Goal: Task Accomplishment & Management: Manage account settings

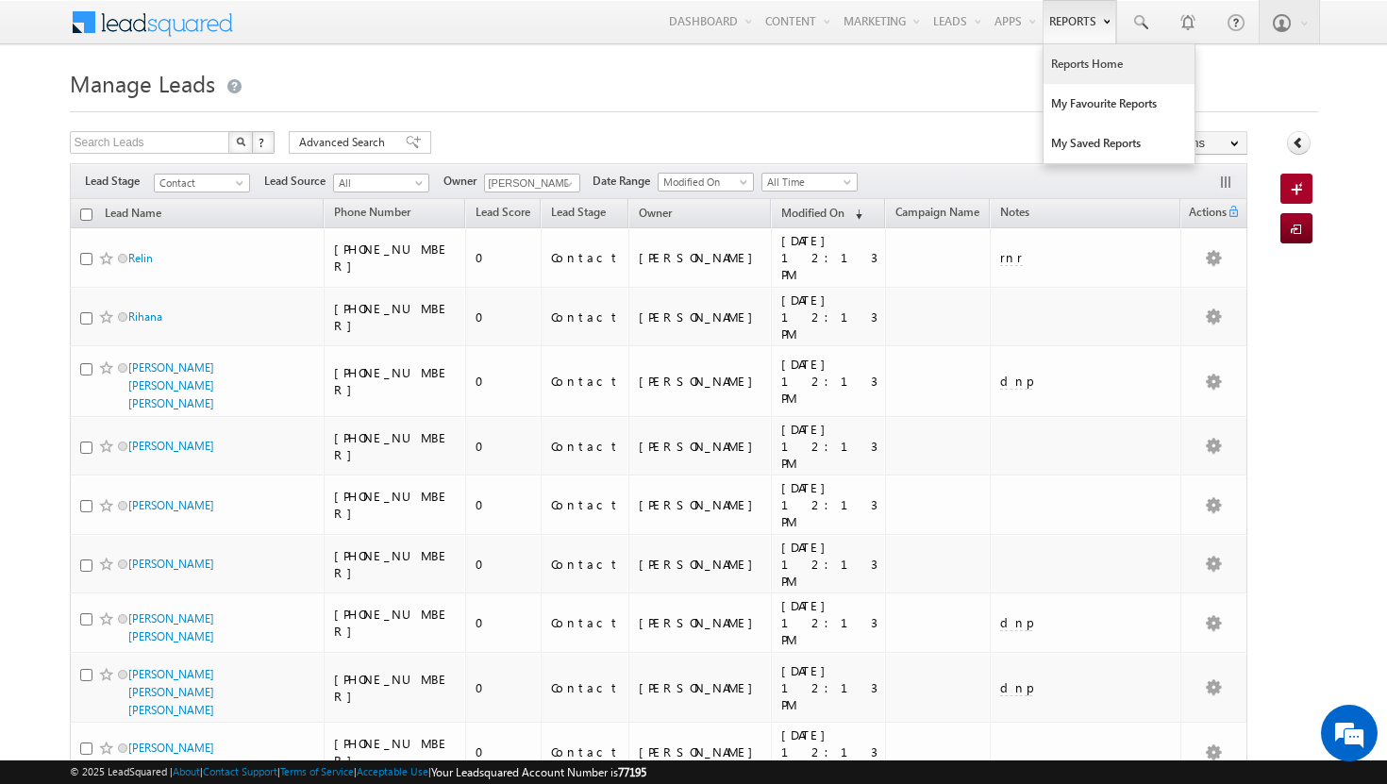
click at [1063, 69] on link "Reports Home" at bounding box center [1119, 64] width 151 height 40
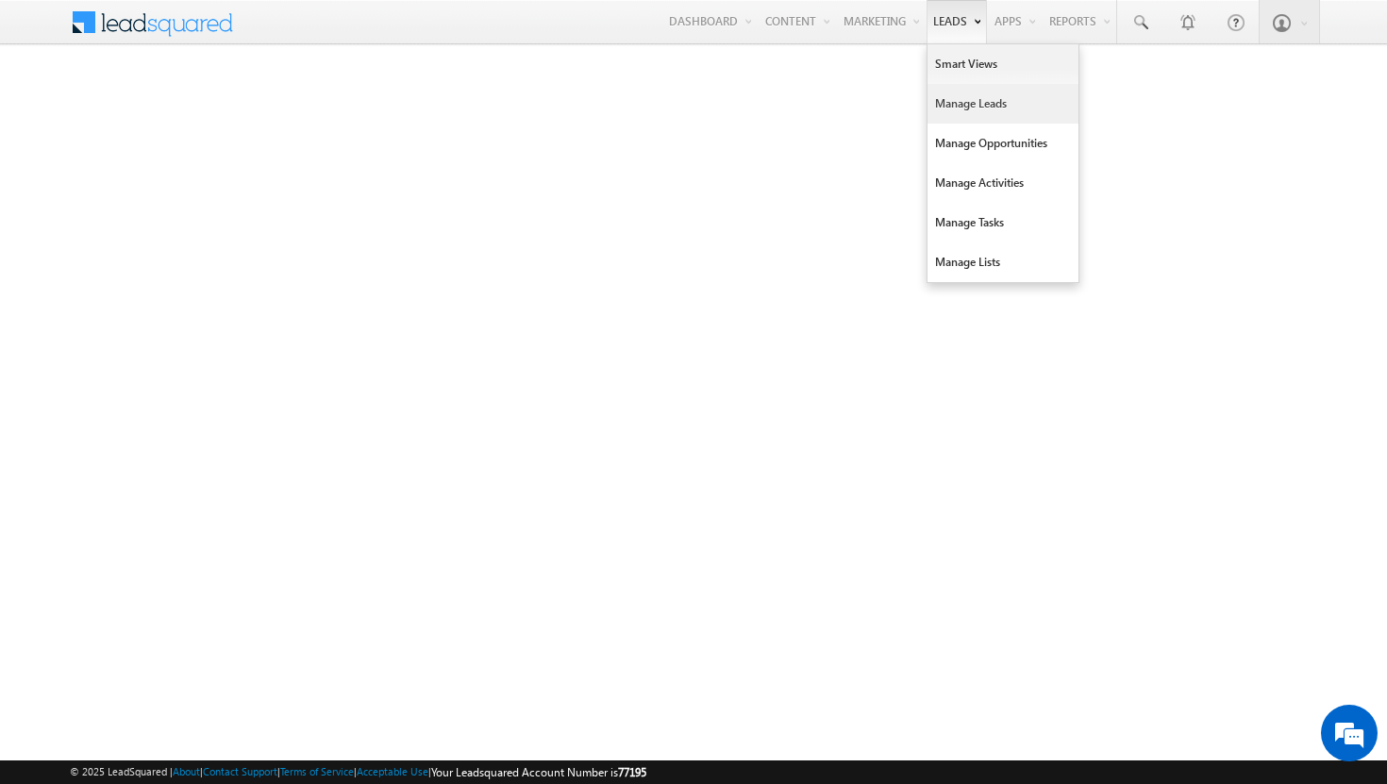
click at [947, 94] on link "Manage Leads" at bounding box center [1003, 104] width 151 height 40
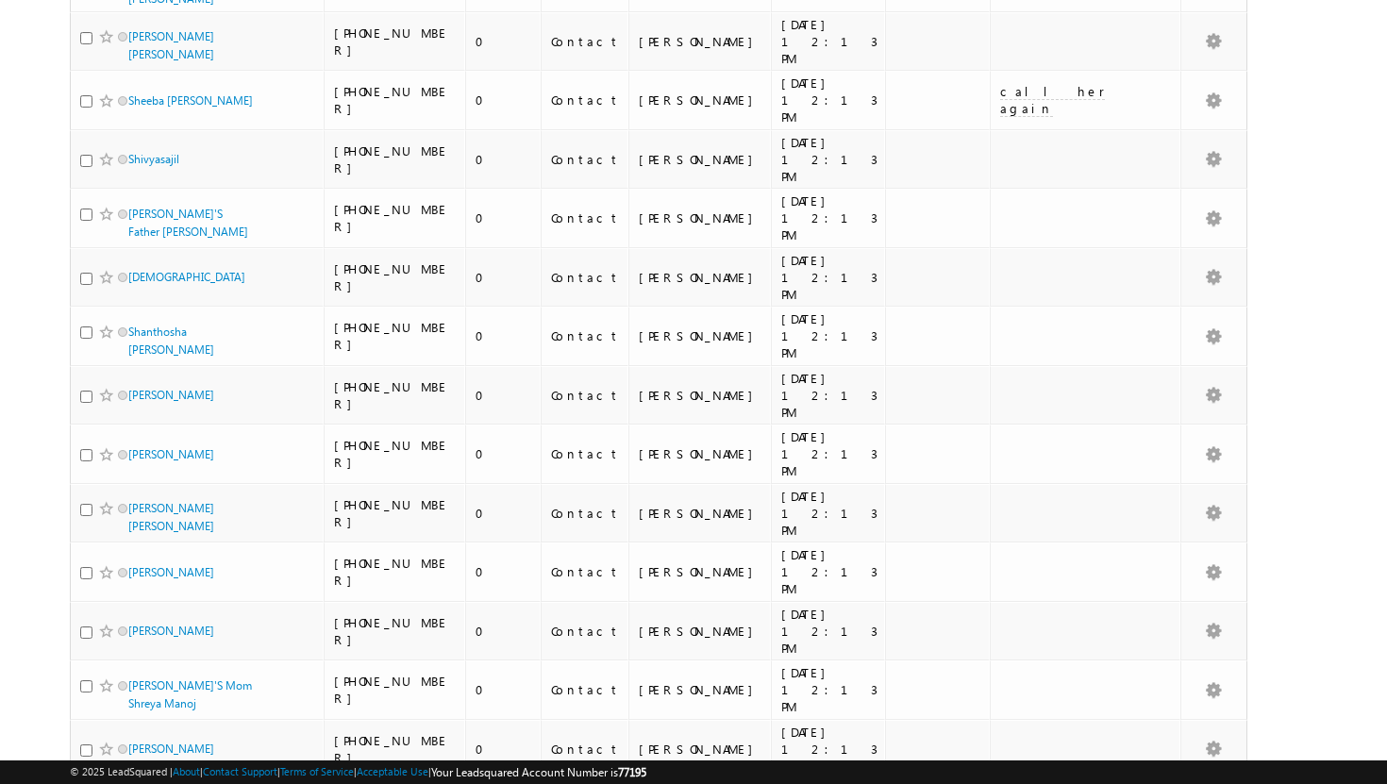
scroll to position [1849, 0]
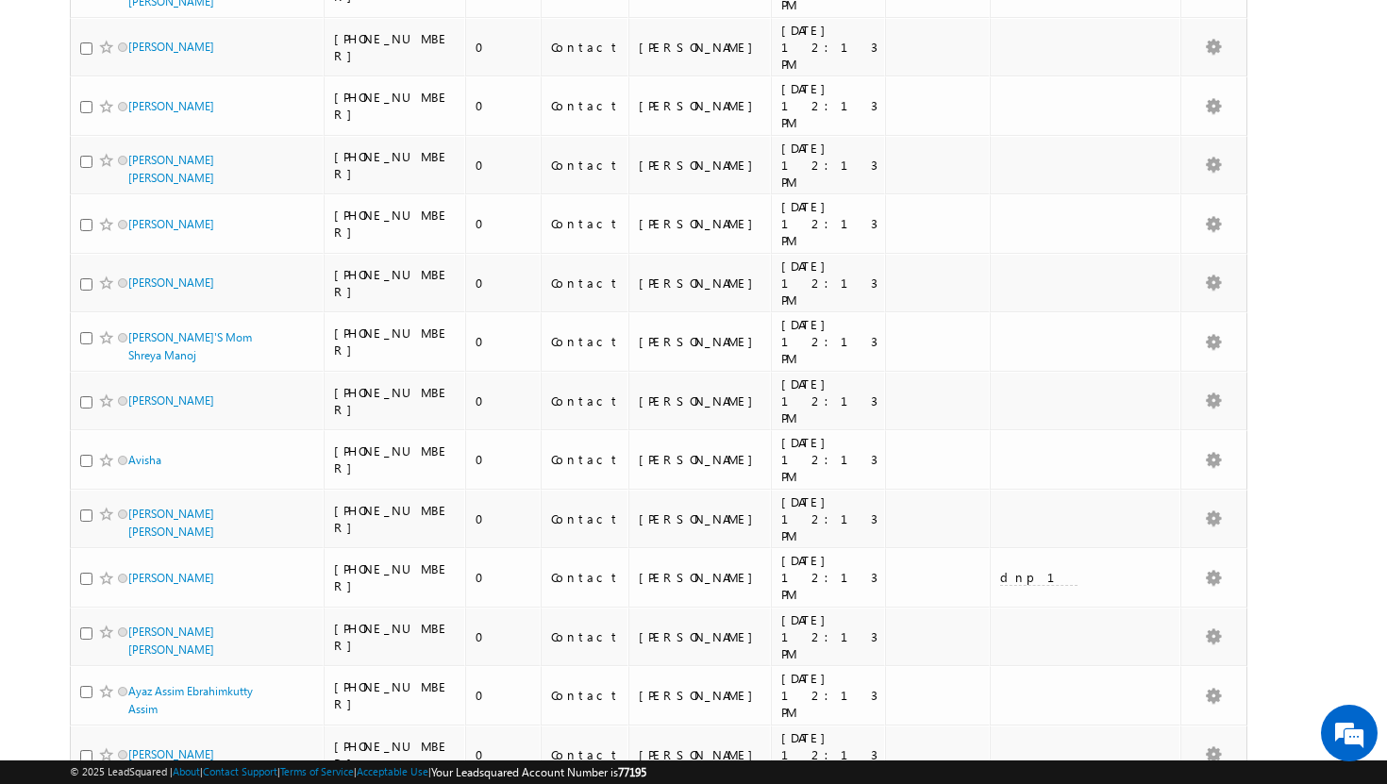
click at [129, 714] on li "25" at bounding box center [133, 712] width 45 height 19
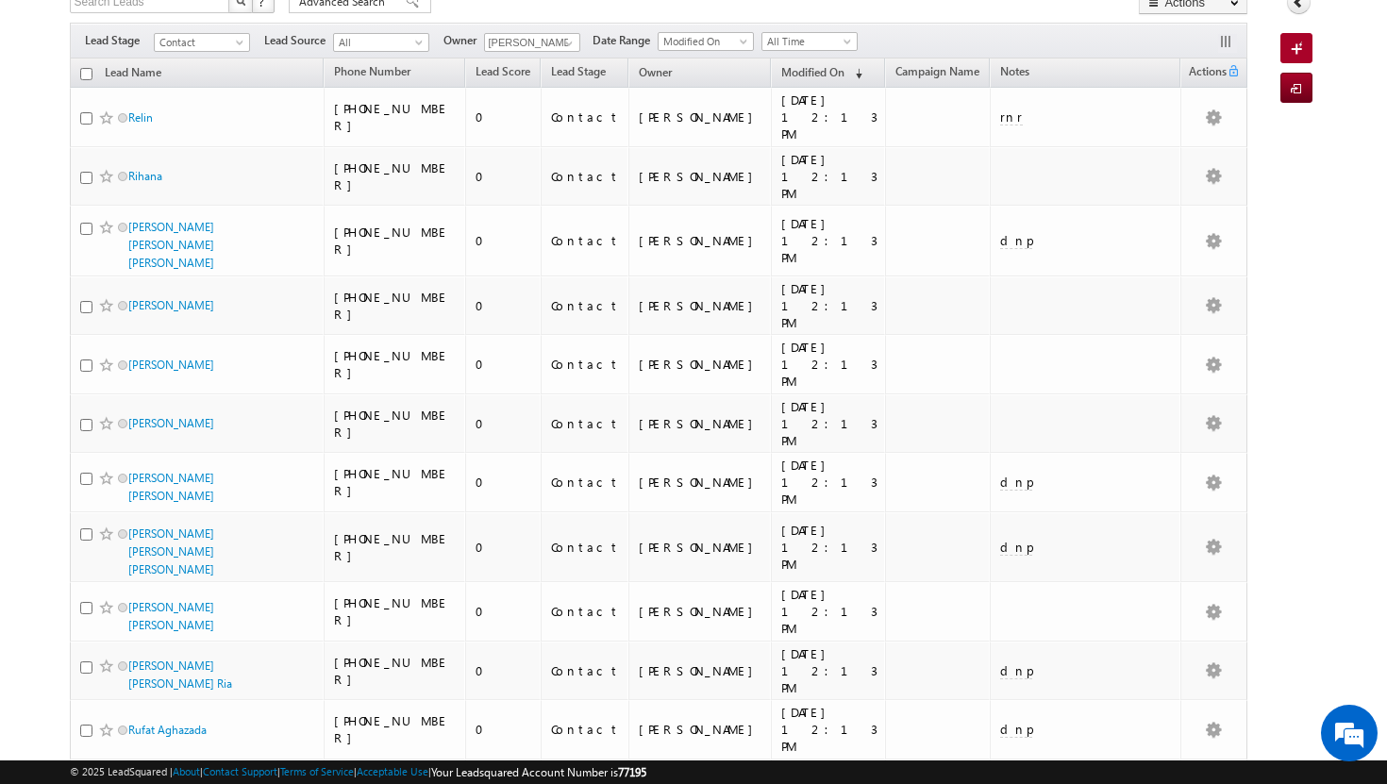
scroll to position [0, 0]
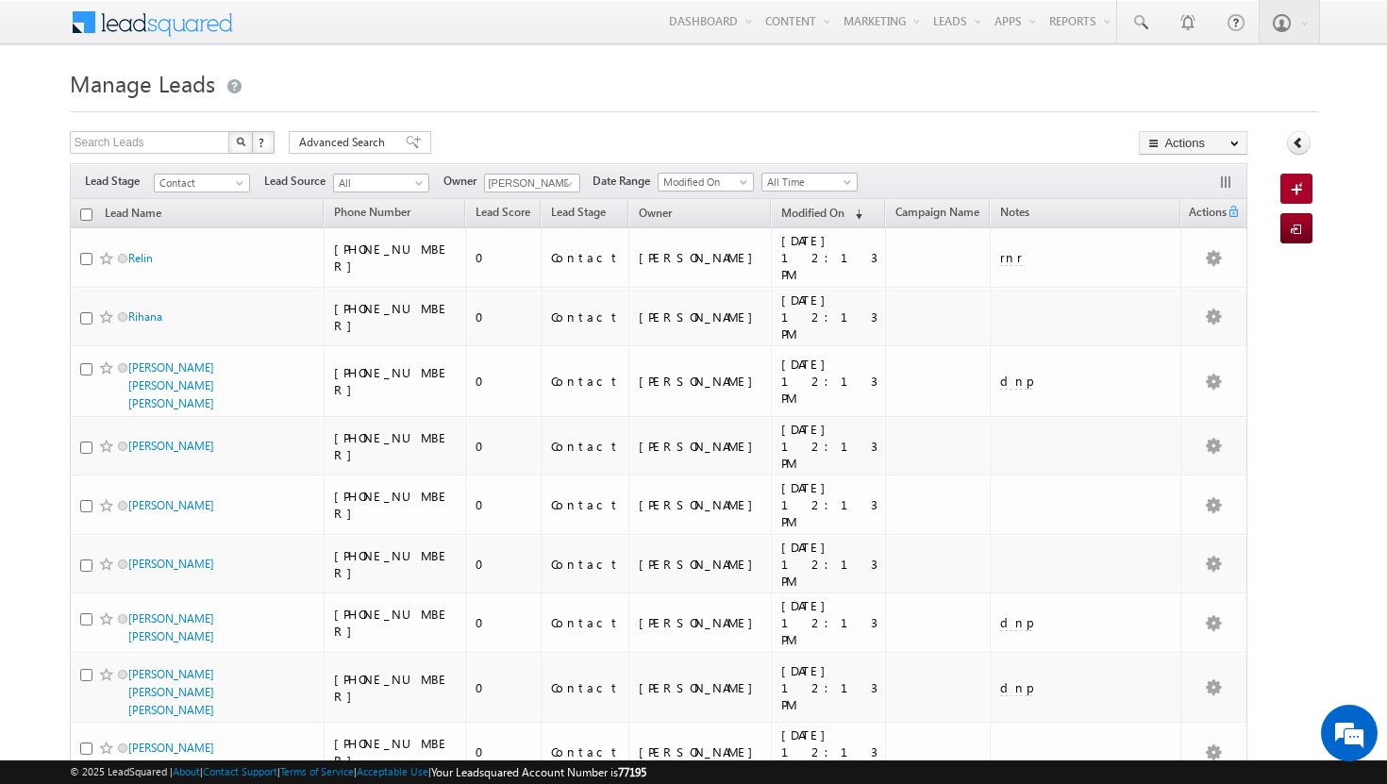
click at [86, 215] on input "checkbox" at bounding box center [86, 215] width 12 height 12
checkbox input "true"
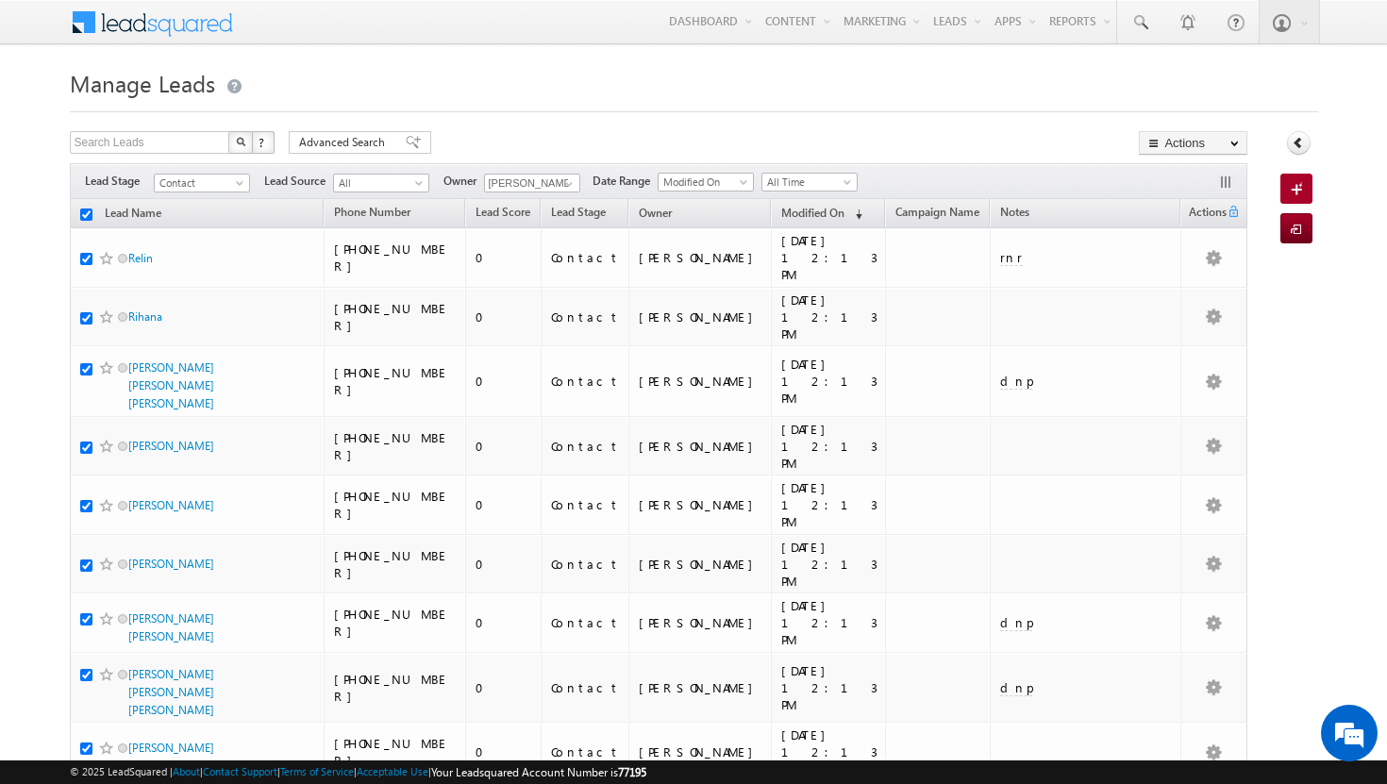
checkbox input "true"
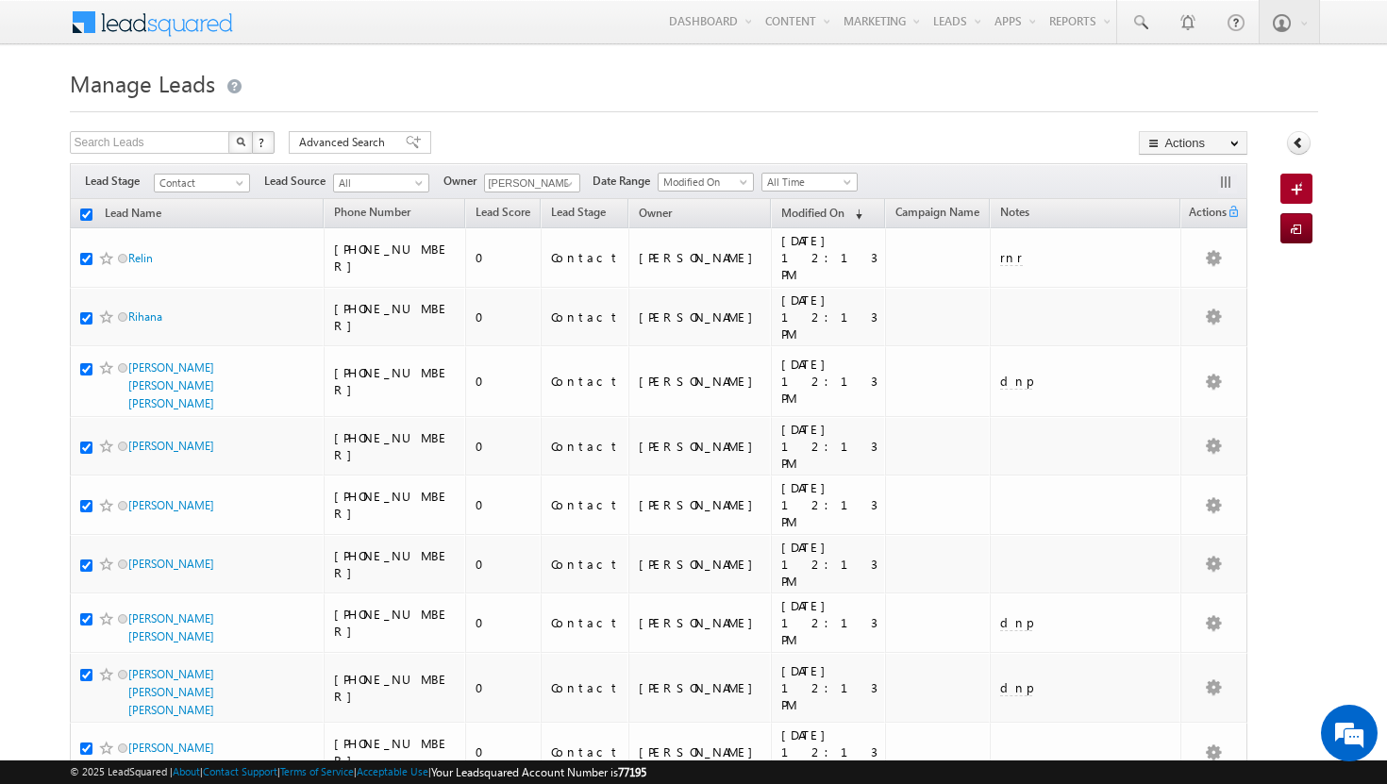
checkbox input "true"
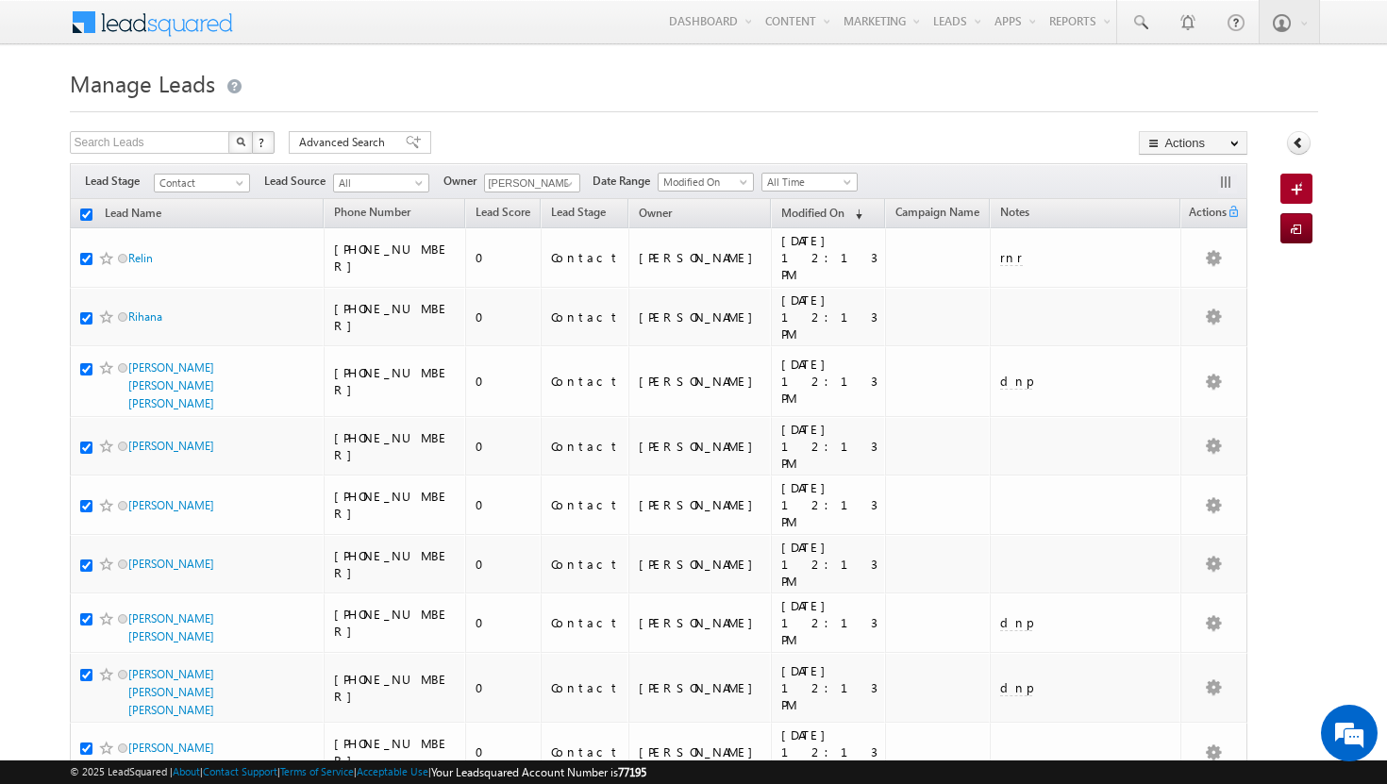
checkbox input "true"
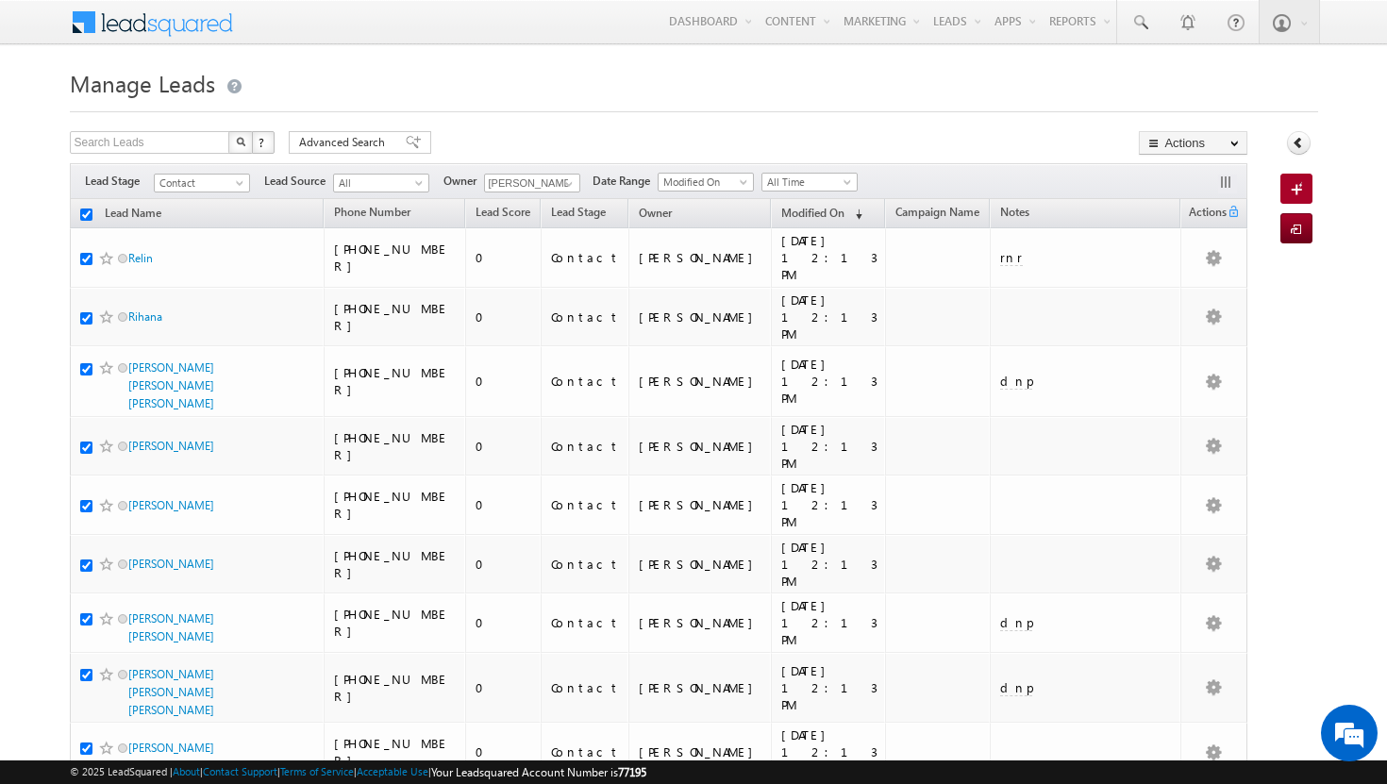
checkbox input "true"
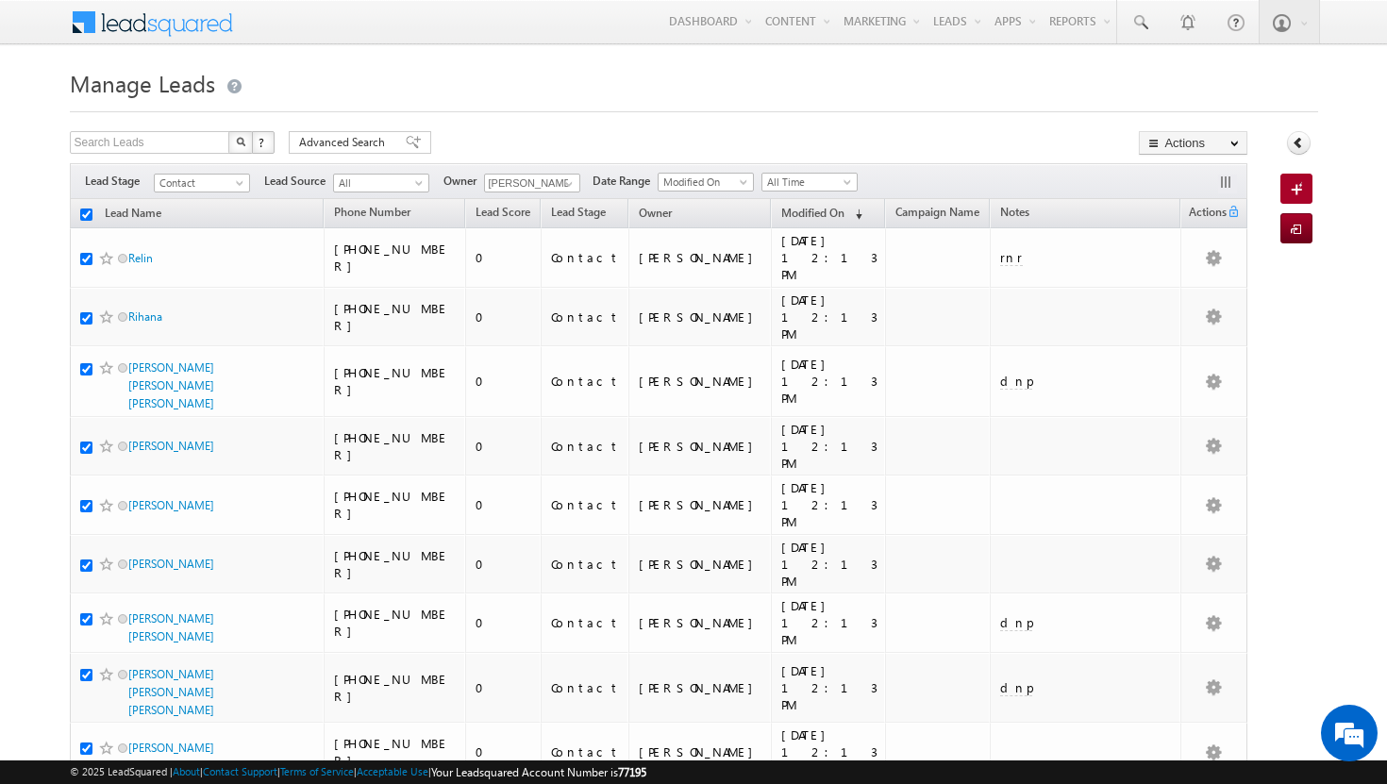
checkbox input "true"
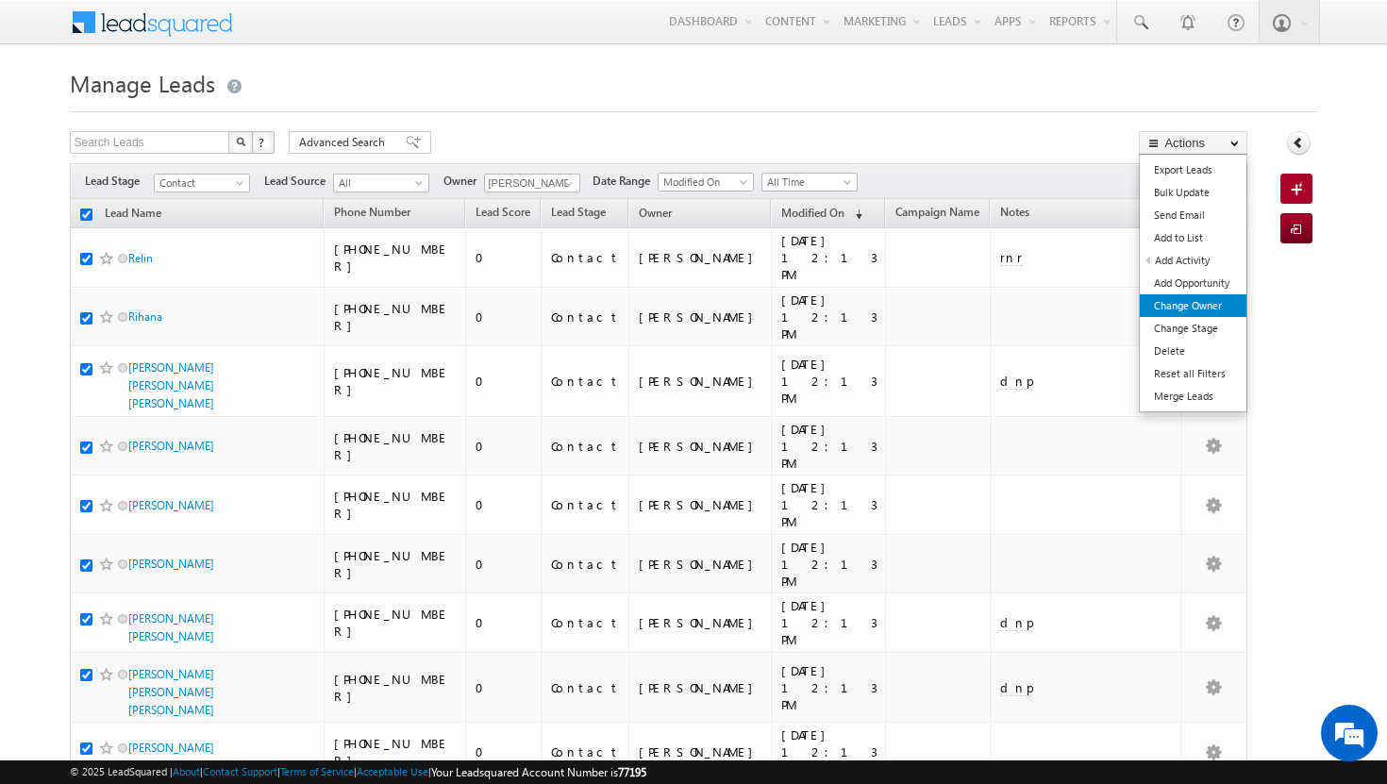
click at [1213, 302] on link "Change Owner" at bounding box center [1193, 305] width 107 height 23
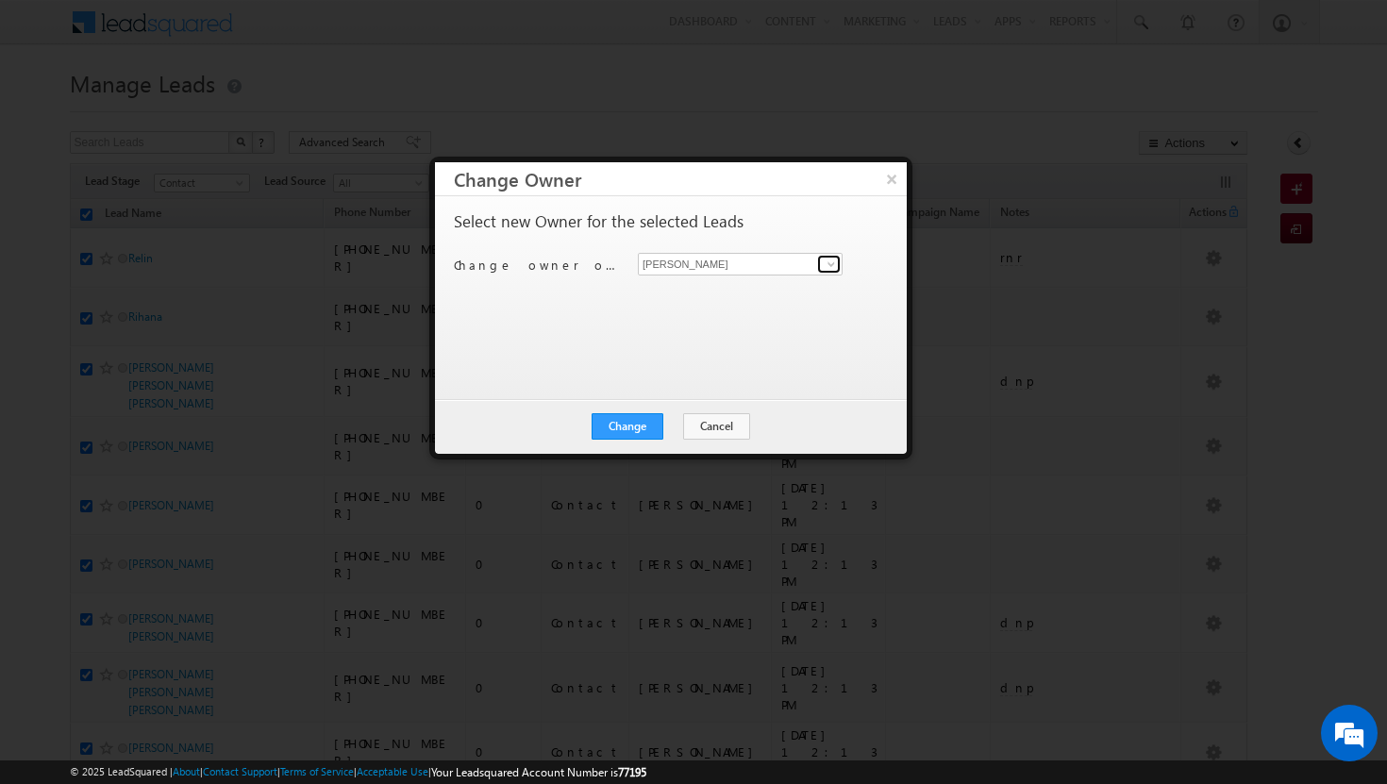
click at [830, 266] on span at bounding box center [831, 264] width 15 height 15
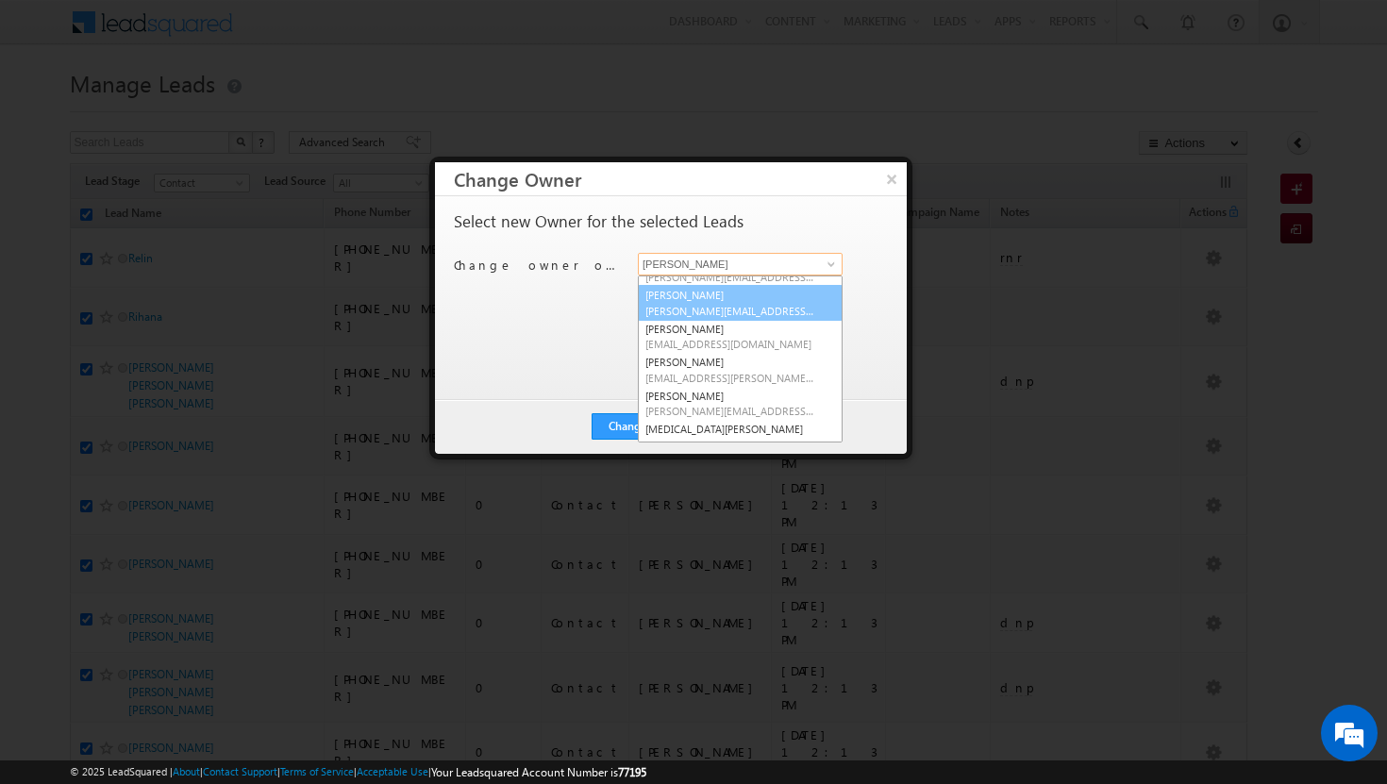
scroll to position [93, 0]
click at [893, 180] on button "×" at bounding box center [891, 178] width 31 height 33
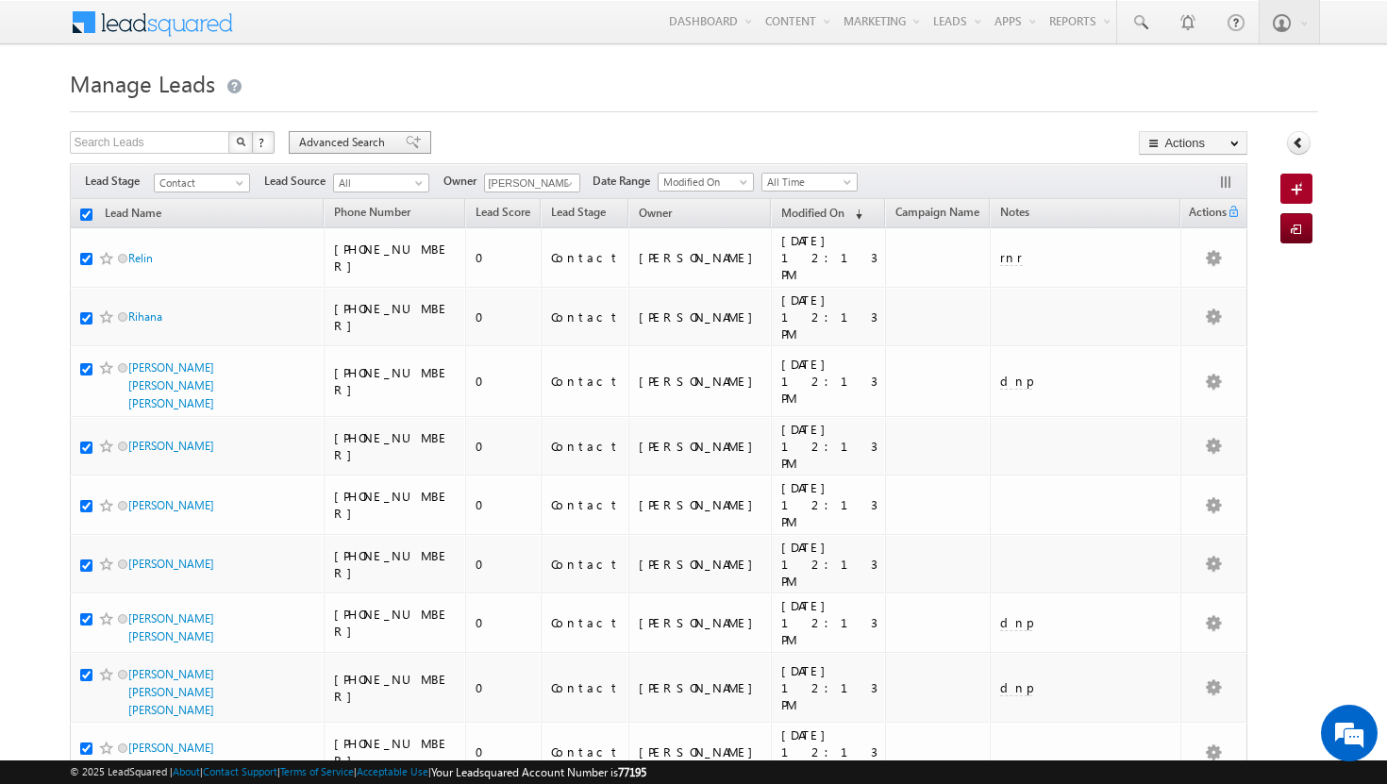
click at [370, 148] on span "Advanced Search" at bounding box center [345, 142] width 92 height 17
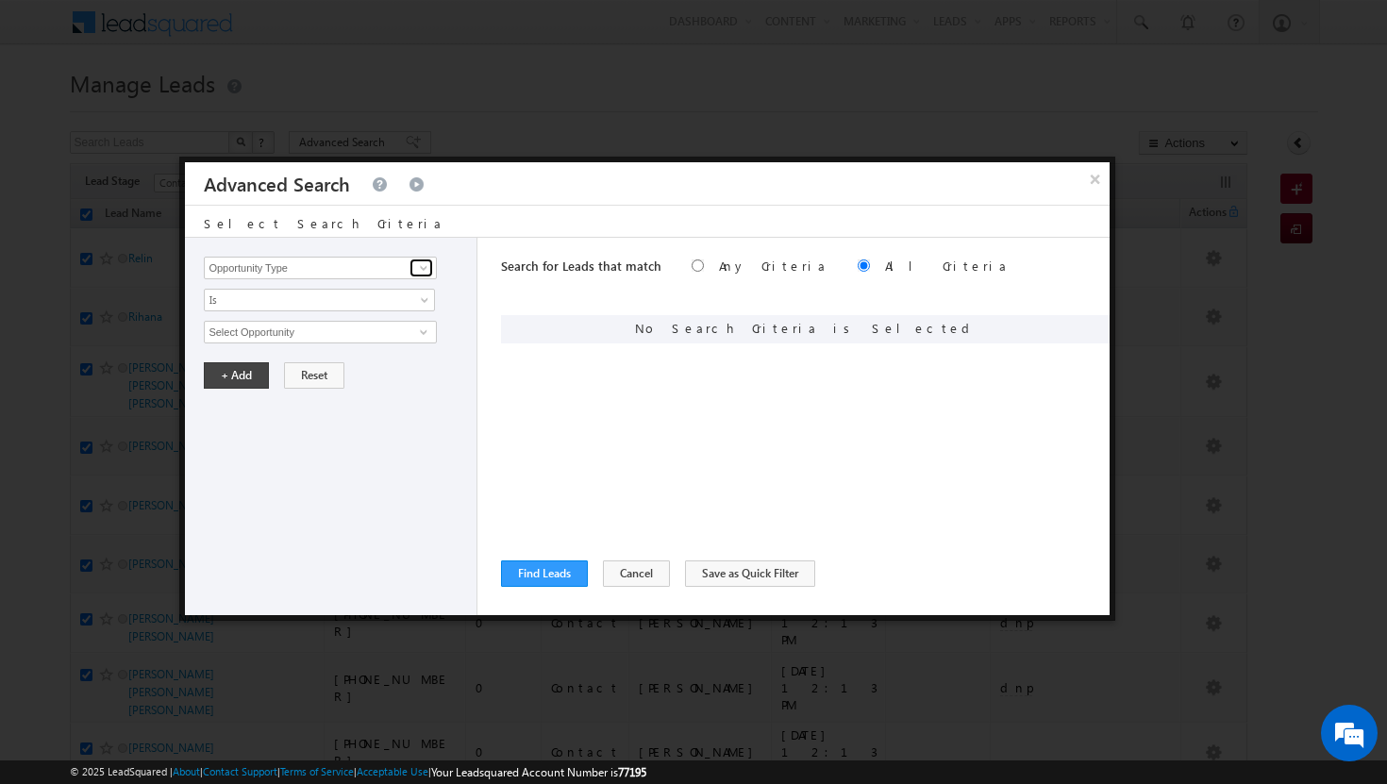
click at [426, 272] on span at bounding box center [423, 267] width 15 height 15
click at [291, 349] on link "Modified On" at bounding box center [320, 346] width 232 height 22
type input "Modified On"
click at [427, 331] on span at bounding box center [426, 335] width 15 height 15
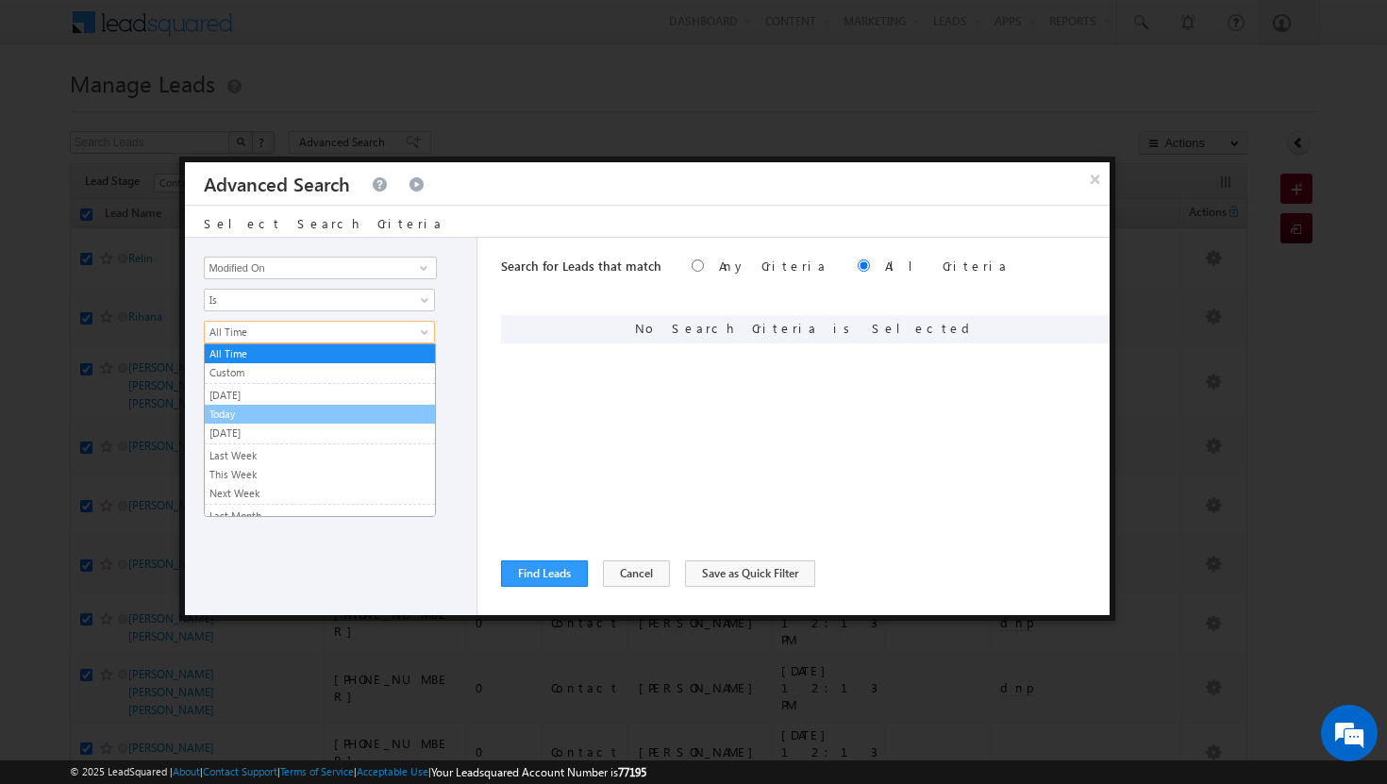
click at [362, 407] on link "Today" at bounding box center [320, 414] width 230 height 17
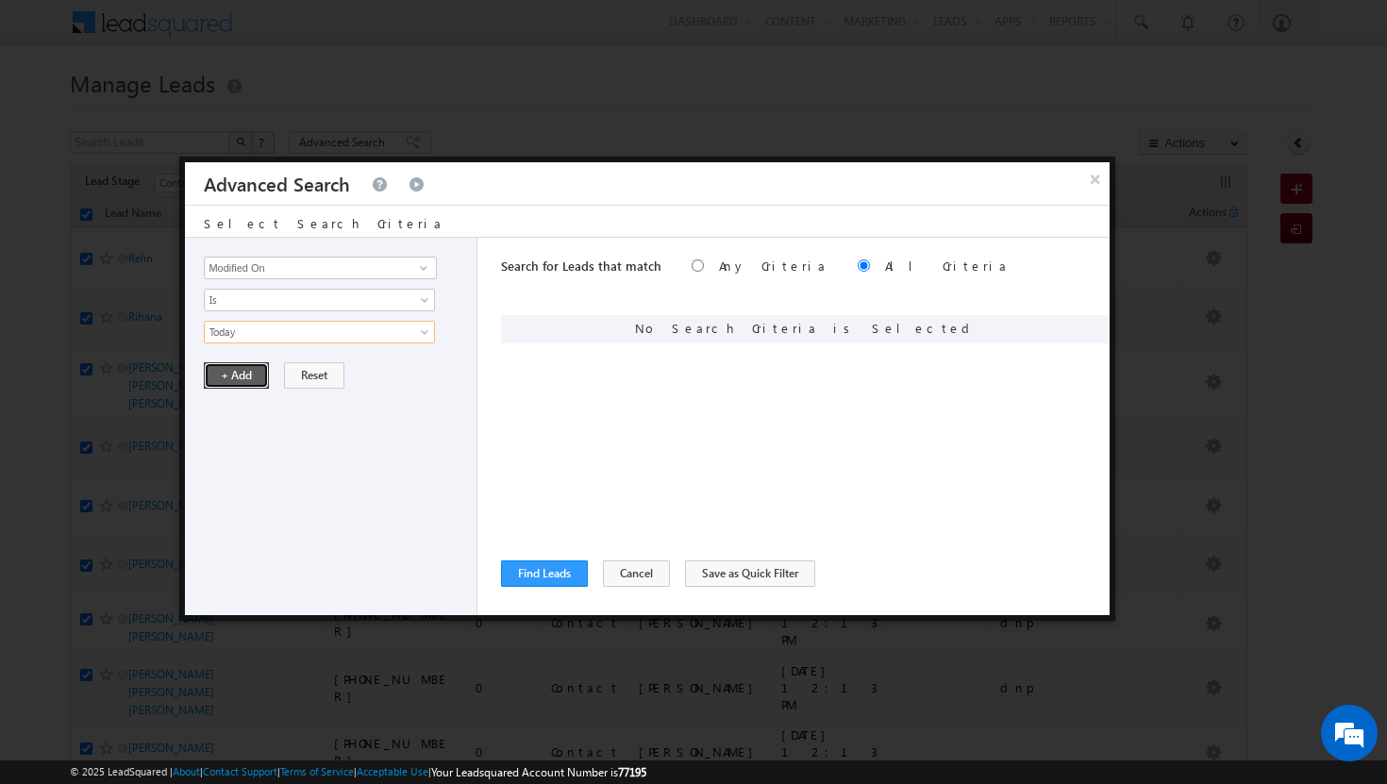
click at [247, 378] on button "+ Add" at bounding box center [236, 375] width 65 height 26
click at [431, 272] on link at bounding box center [422, 268] width 24 height 19
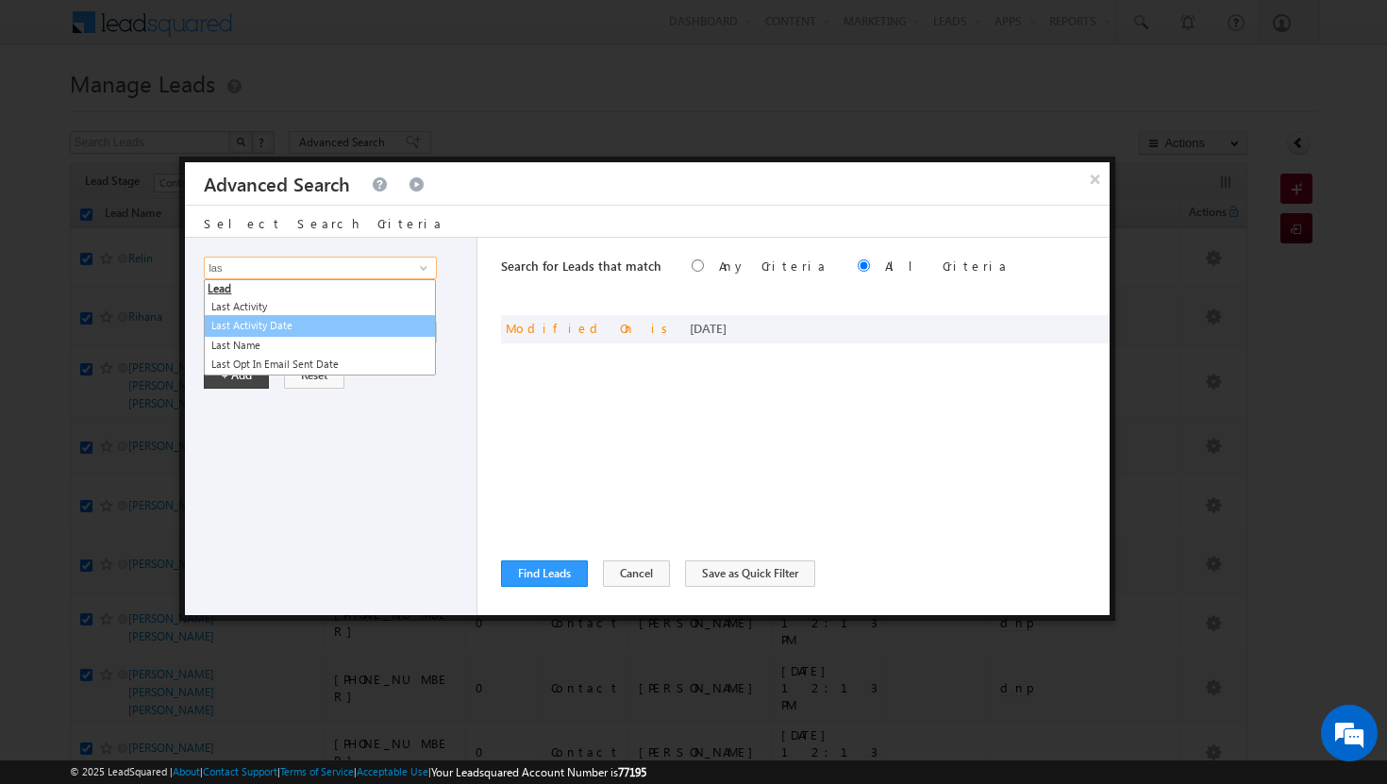
click at [304, 328] on link "Last Activity Date" at bounding box center [320, 326] width 232 height 22
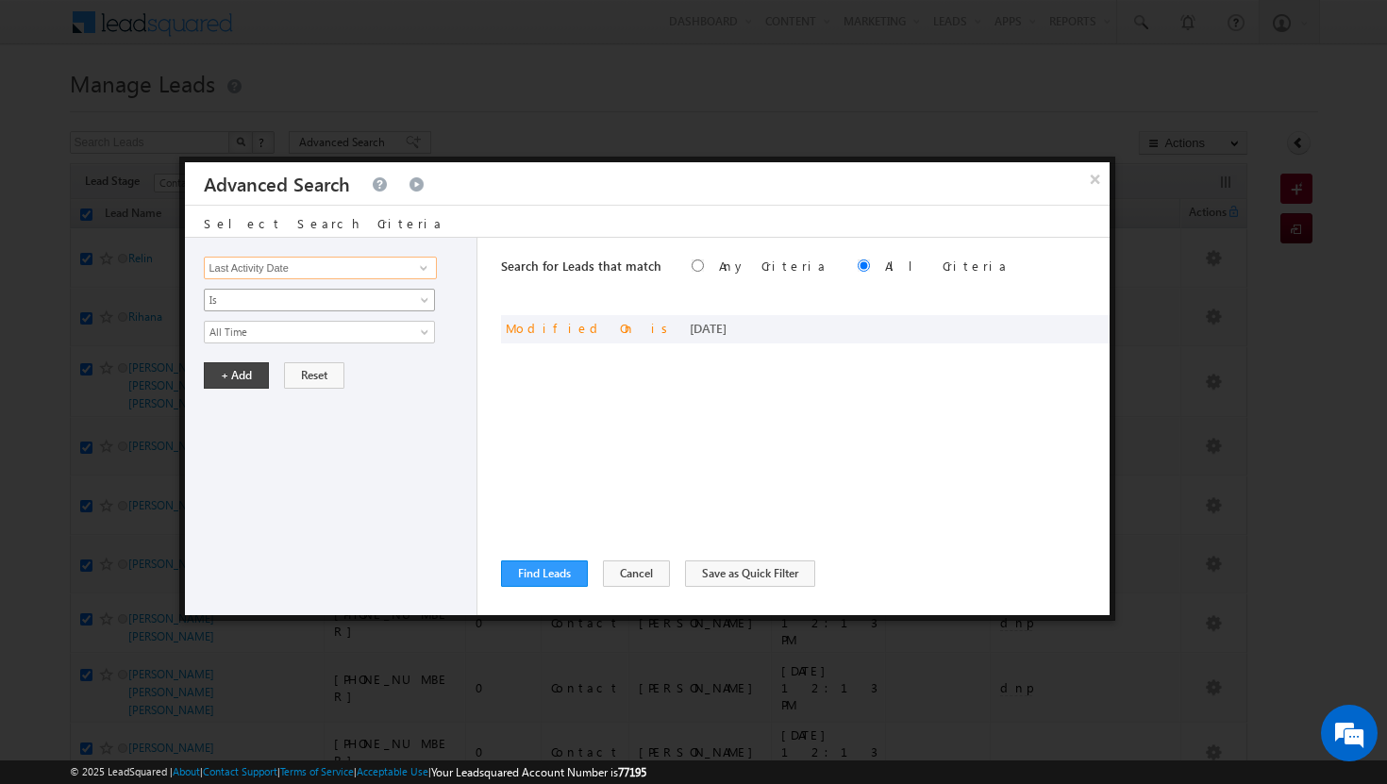
type input "Last Activity Date"
click at [424, 300] on span at bounding box center [426, 303] width 15 height 15
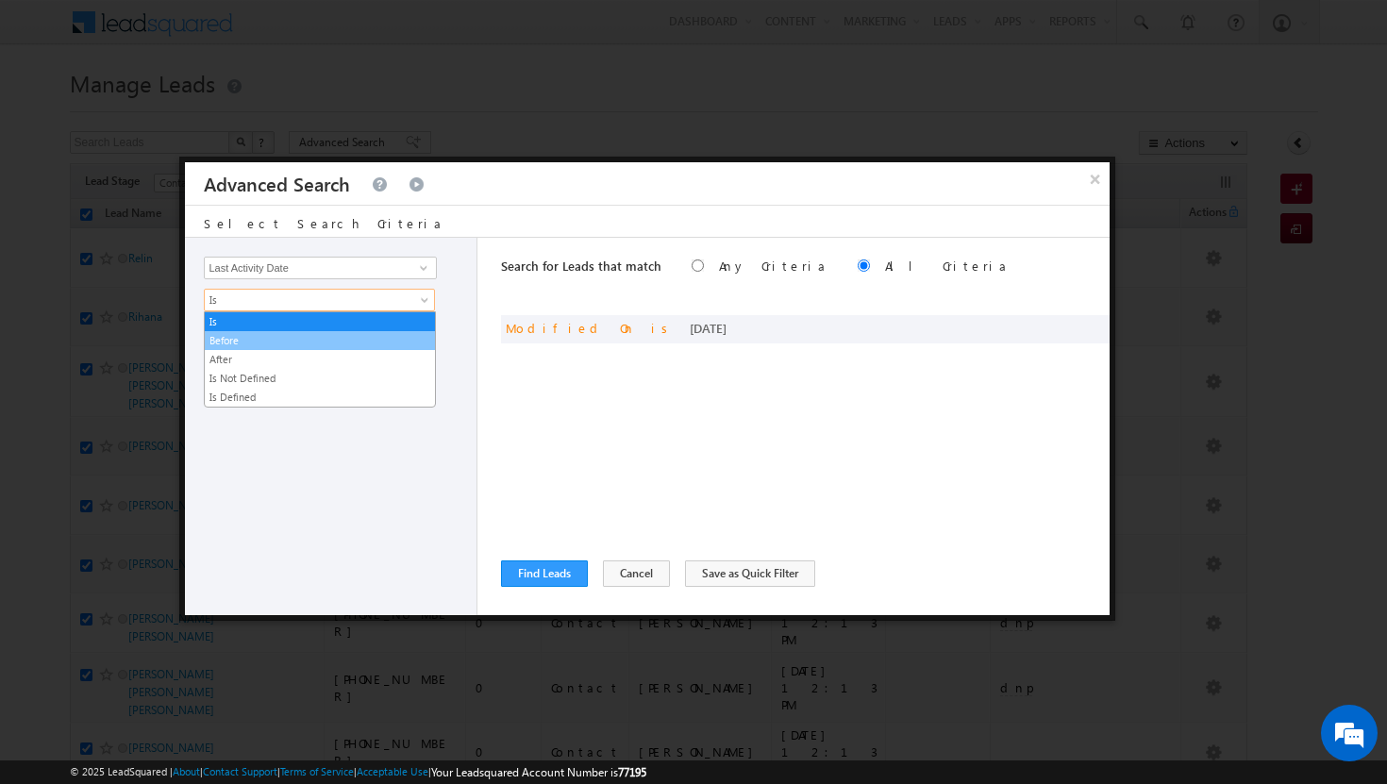
click at [415, 338] on link "Before" at bounding box center [320, 340] width 230 height 17
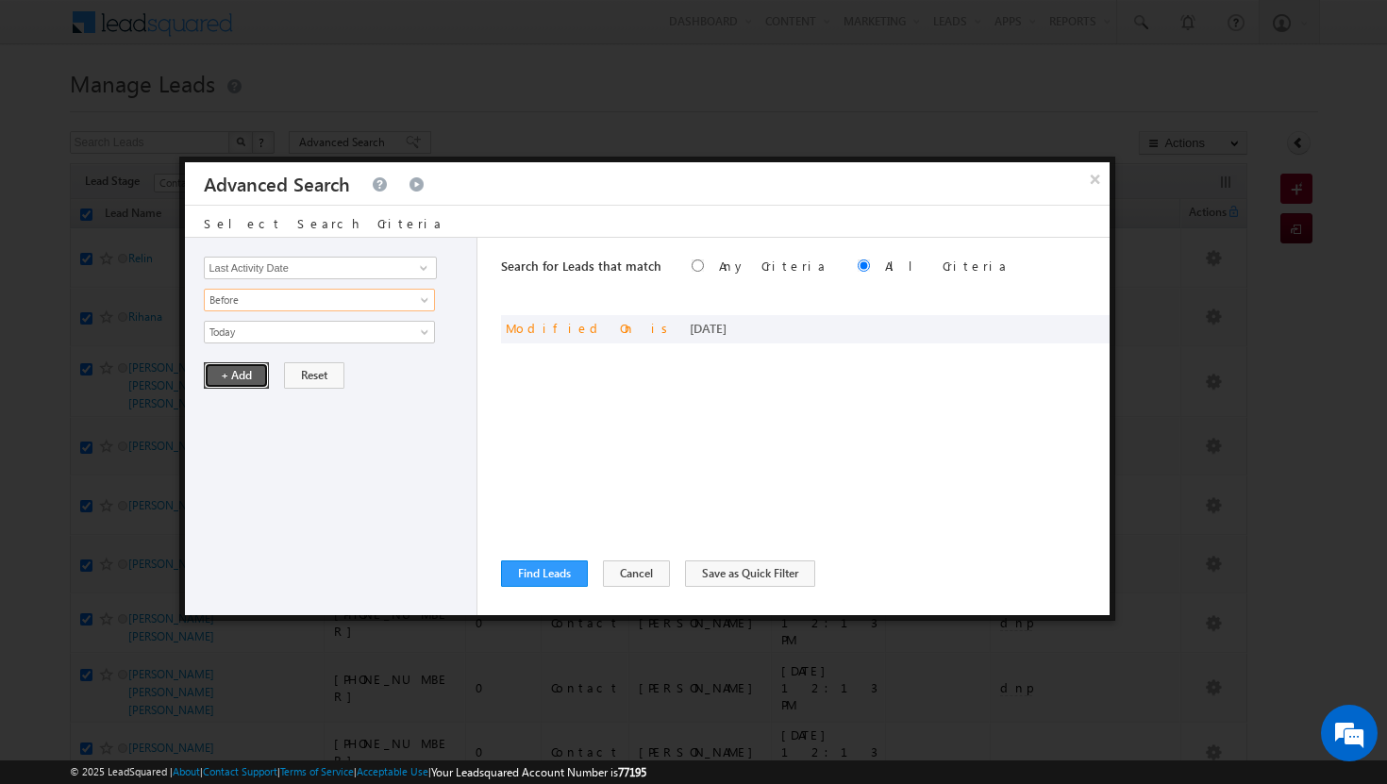
click at [235, 369] on button "+ Add" at bounding box center [236, 375] width 65 height 26
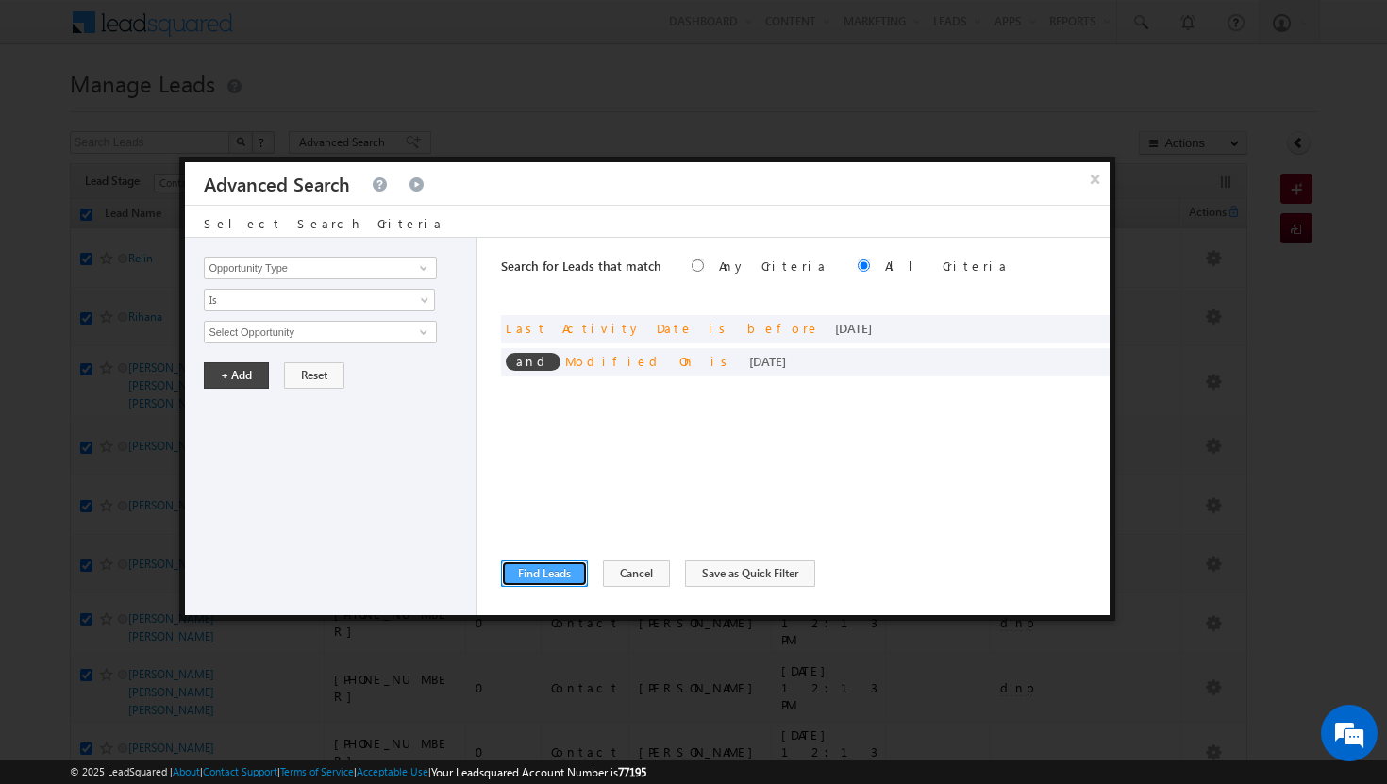
click at [565, 578] on button "Find Leads" at bounding box center [544, 574] width 87 height 26
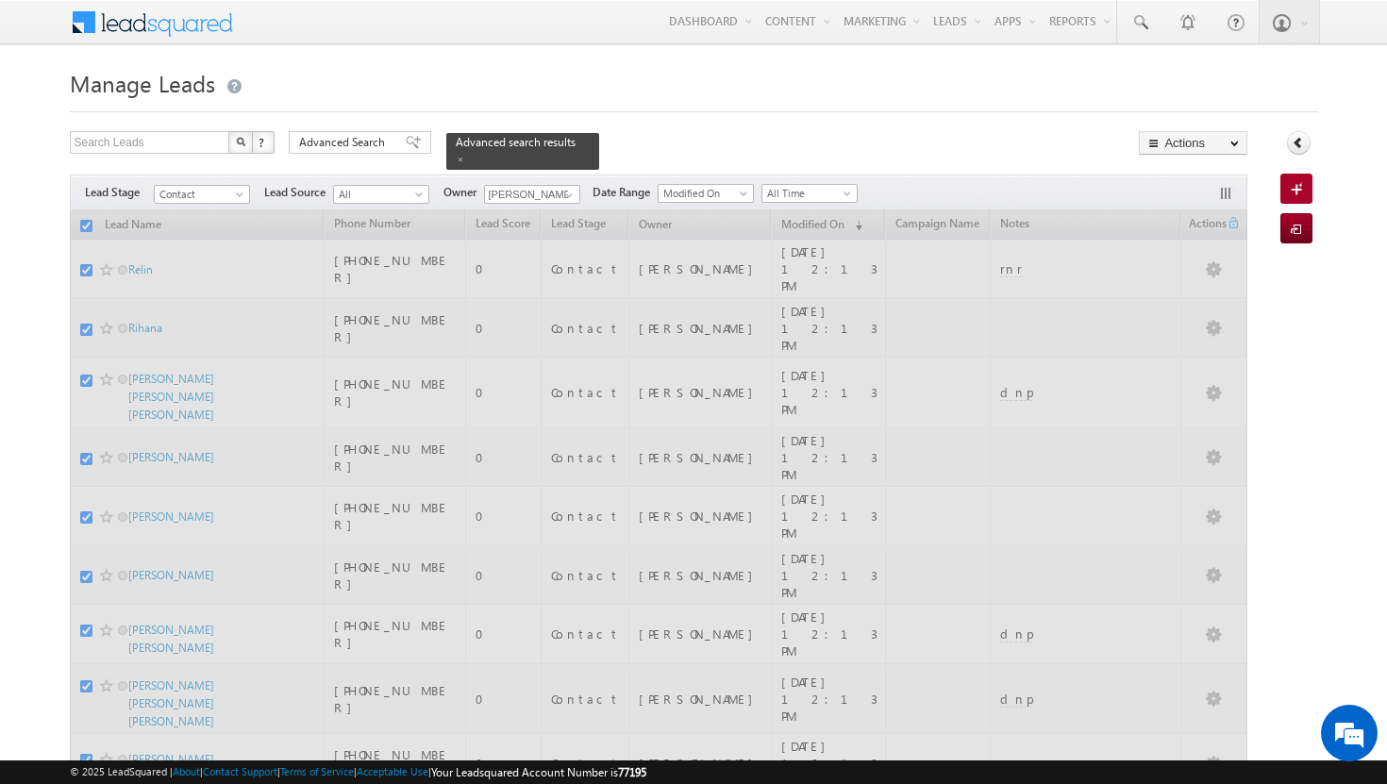
checkbox input "false"
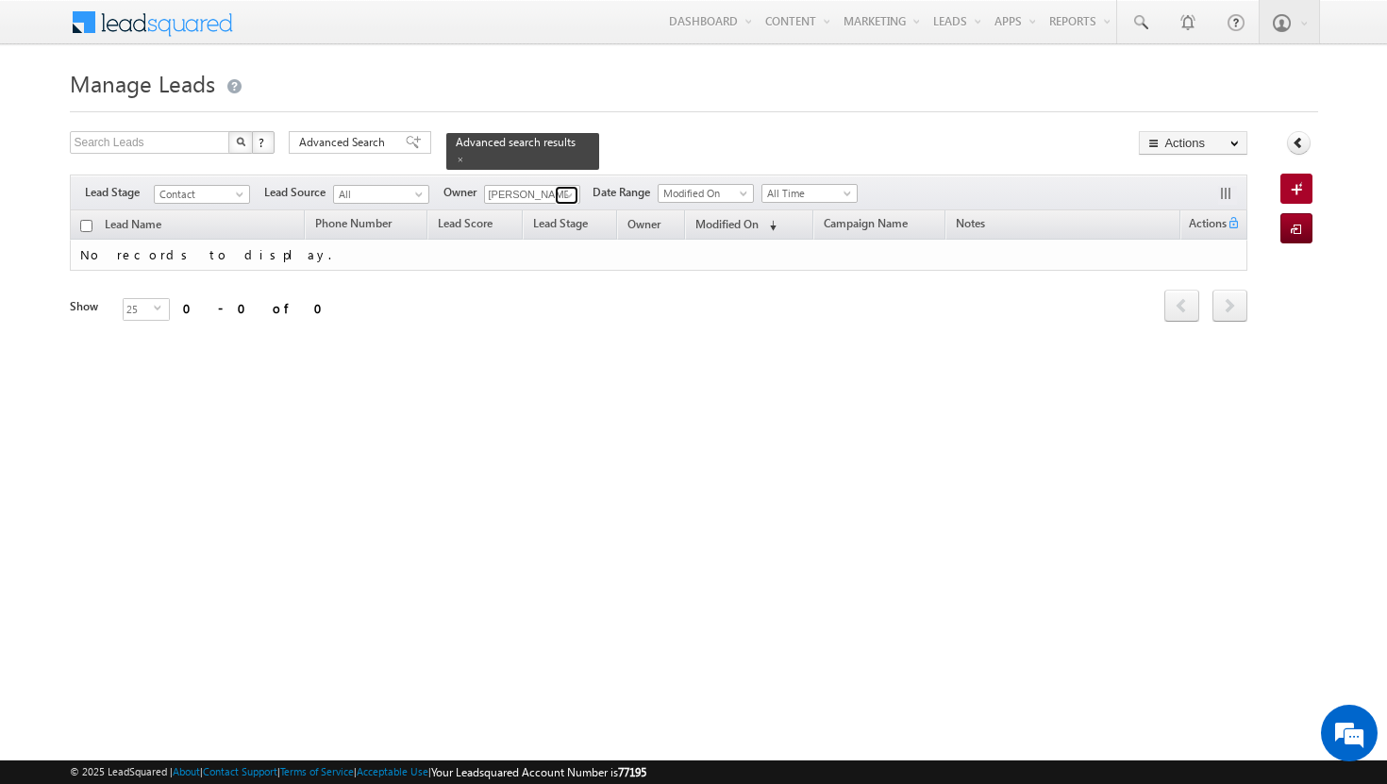
click at [570, 188] on span at bounding box center [569, 195] width 15 height 15
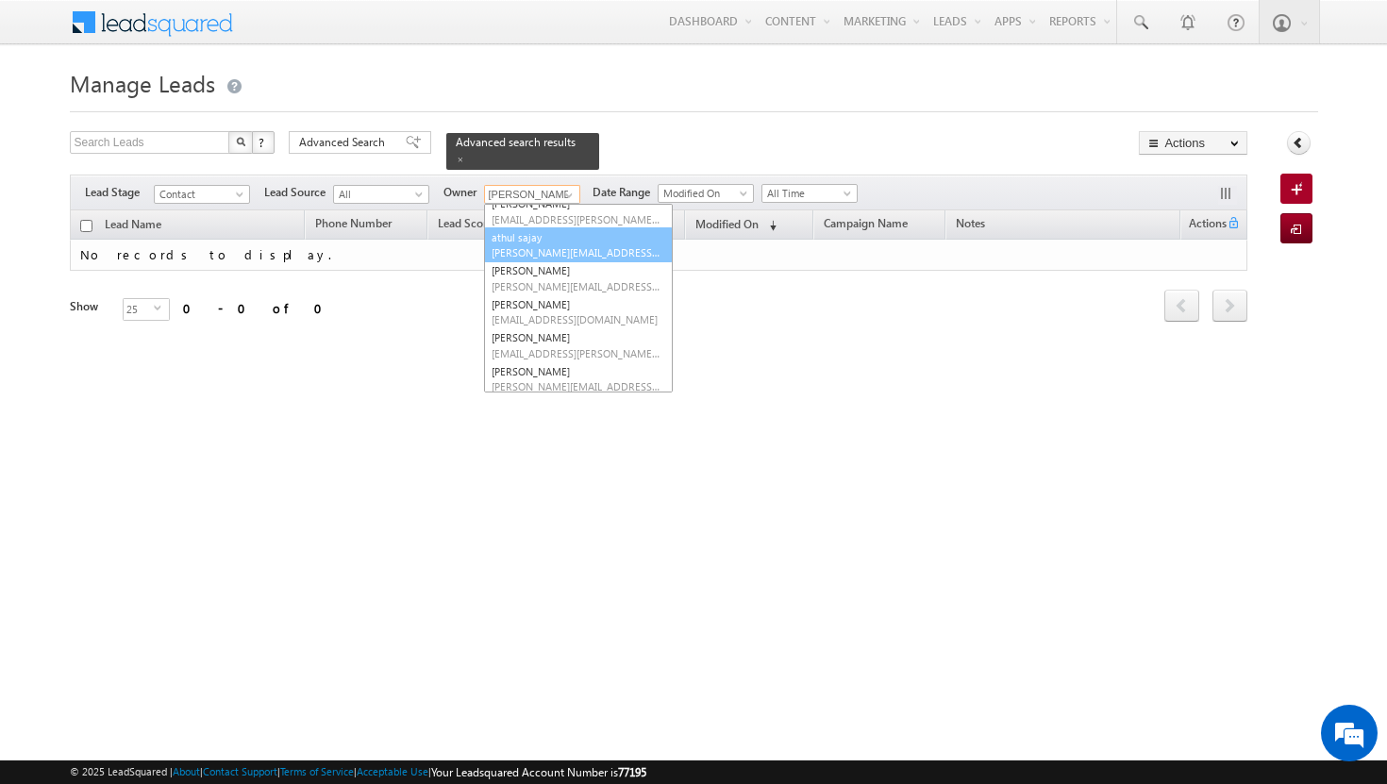
scroll to position [84, 0]
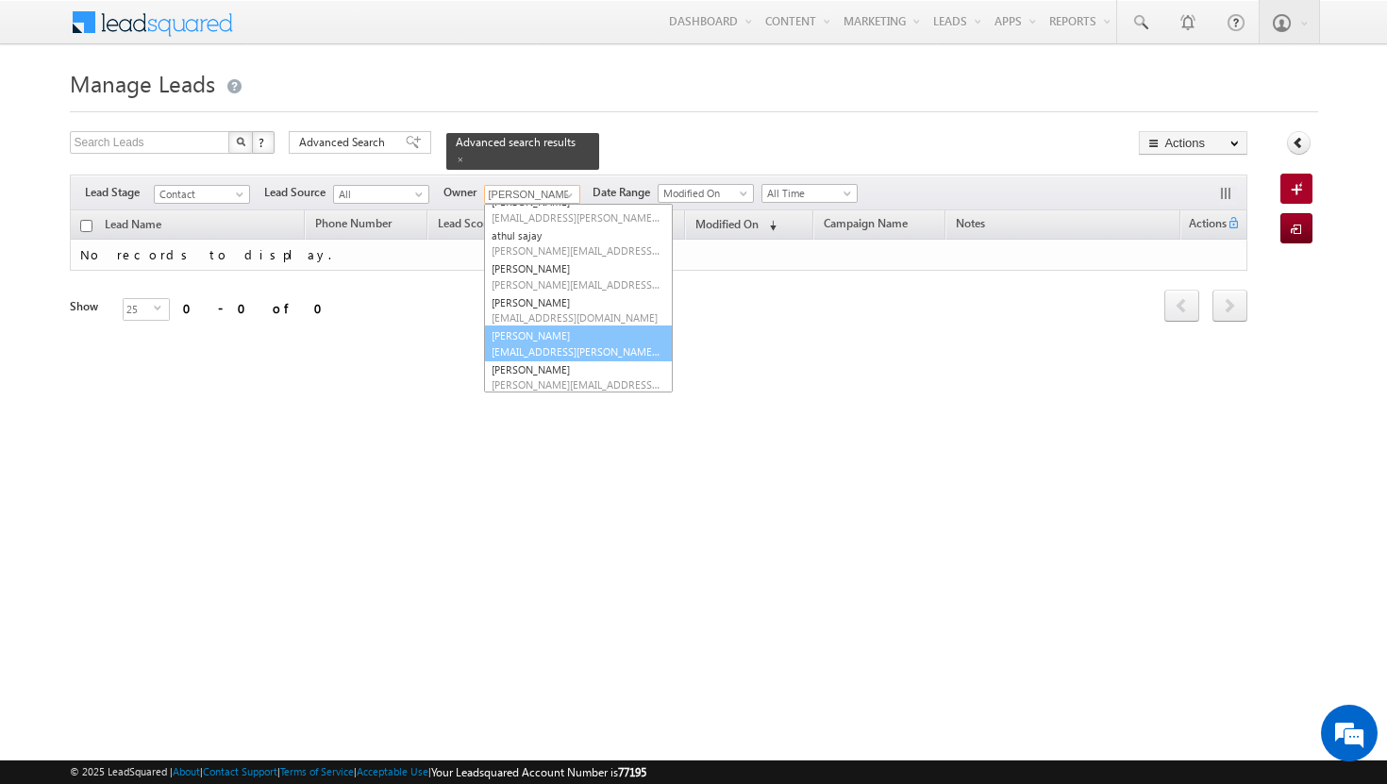
click at [542, 344] on span "sadia.zahid@indglobal.ae" at bounding box center [577, 351] width 170 height 14
type input "Sadia Zahid"
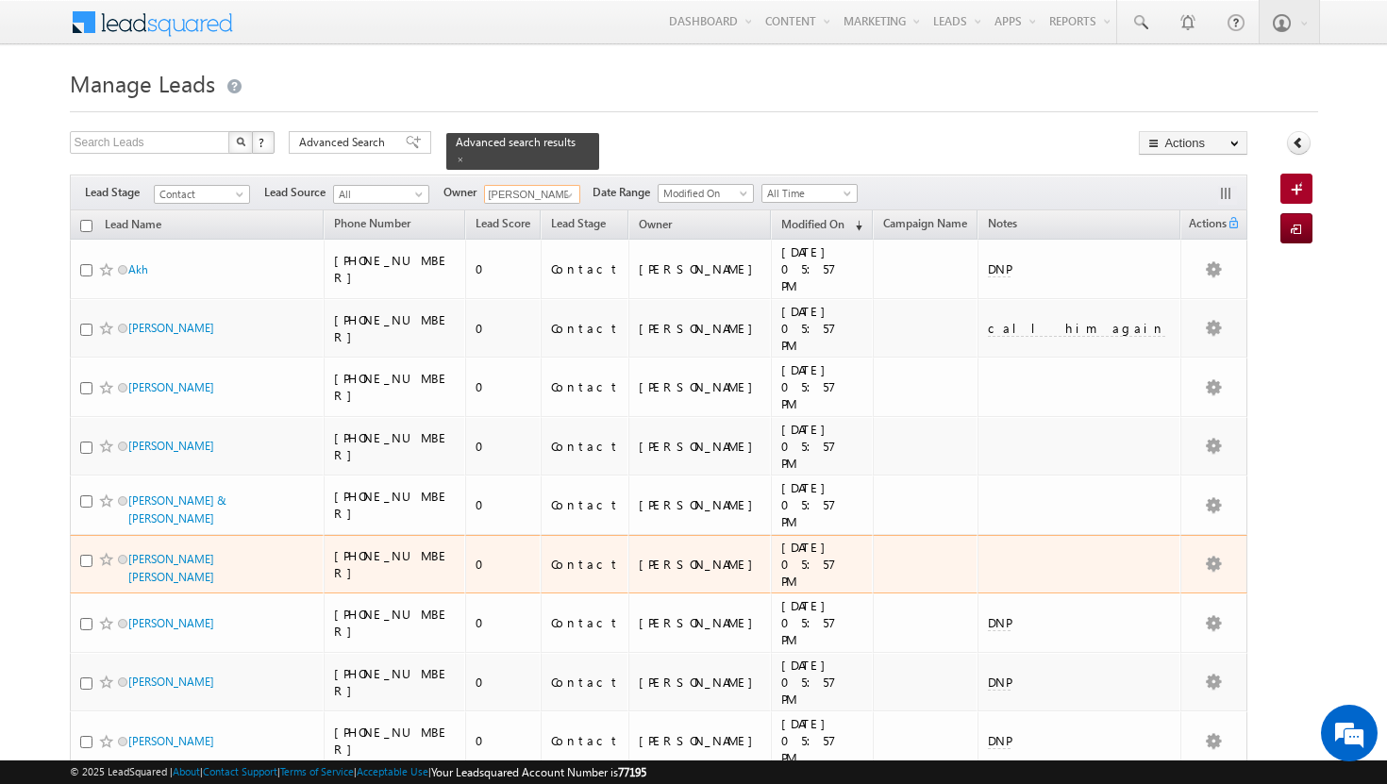
scroll to position [724, 0]
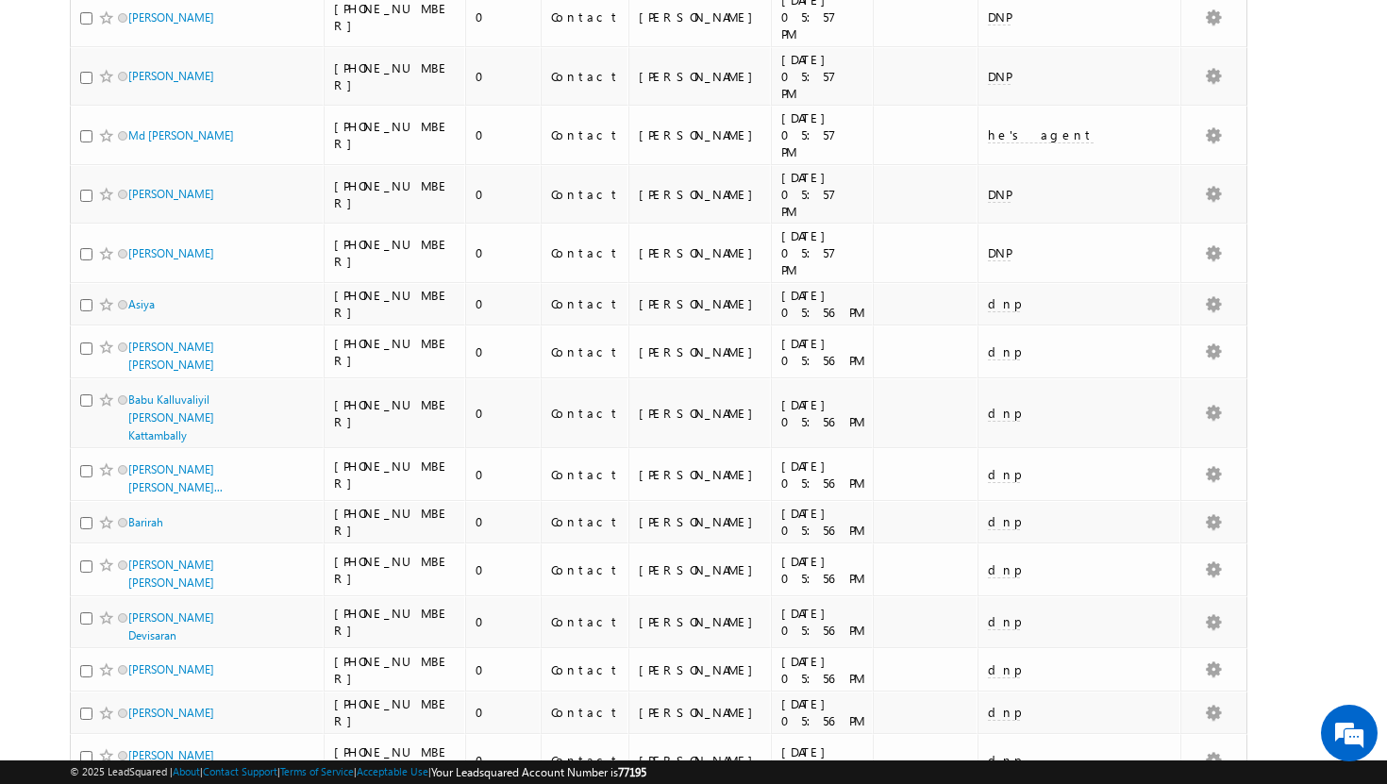
click at [134, 748] on li "100" at bounding box center [133, 751] width 45 height 19
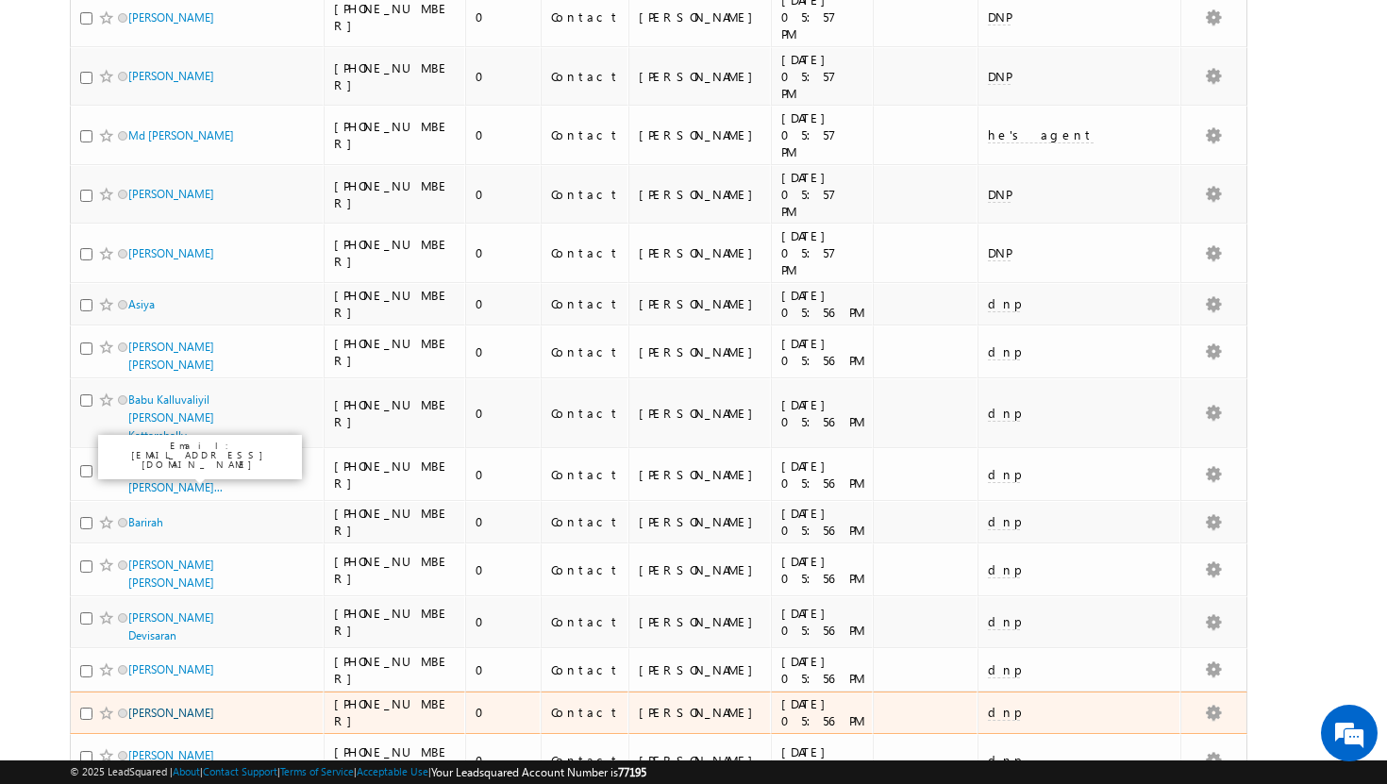
click at [211, 706] on link "Balagopal Nithila" at bounding box center [171, 713] width 86 height 14
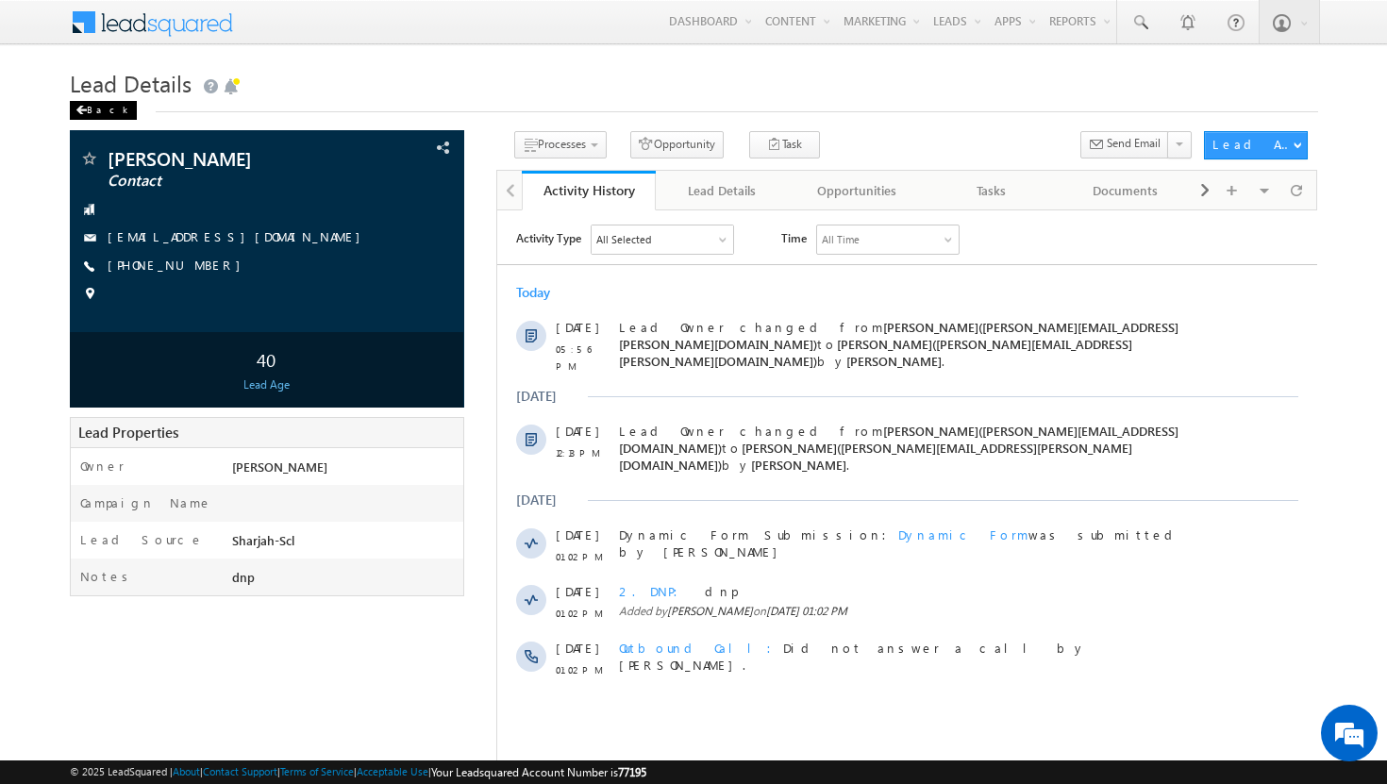
click at [90, 110] on div "Back" at bounding box center [103, 110] width 67 height 19
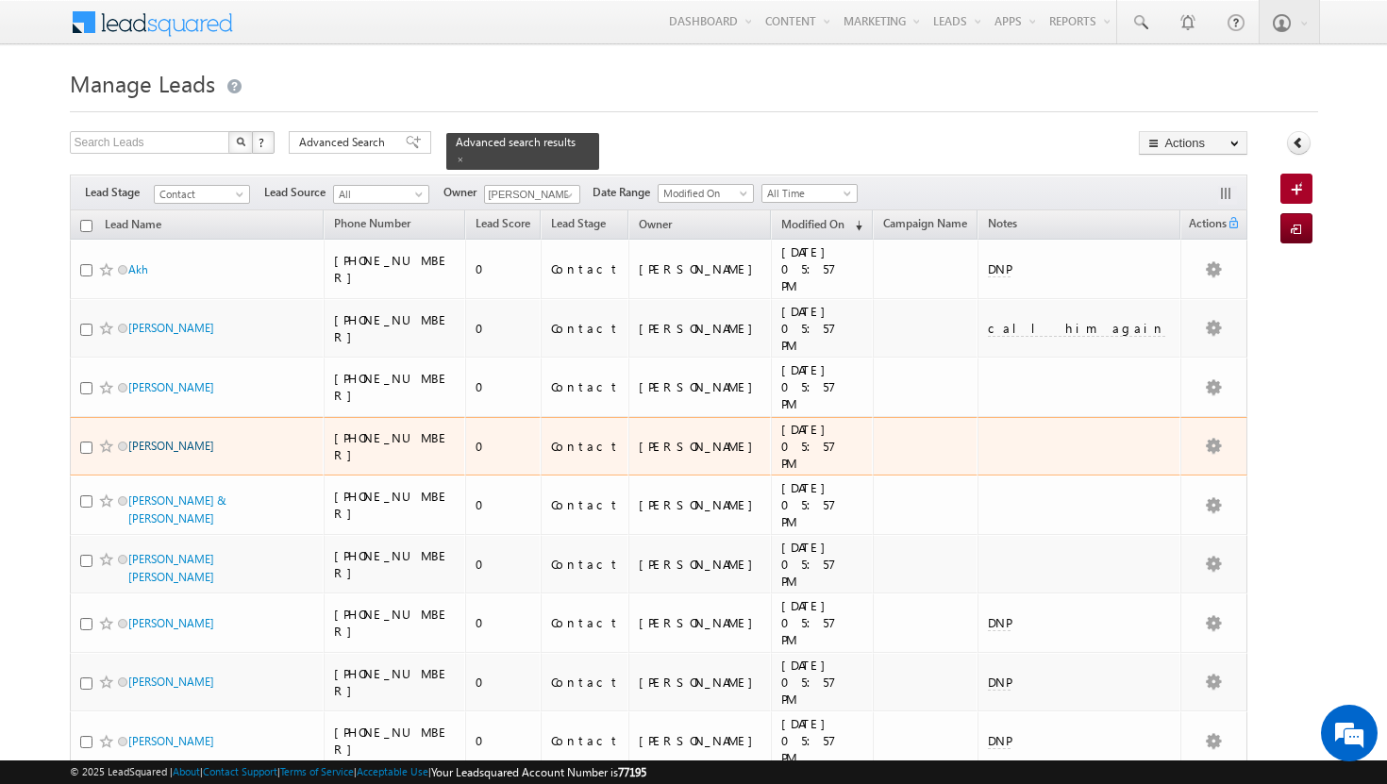
click at [156, 439] on link "Hayah Abdul" at bounding box center [171, 446] width 86 height 14
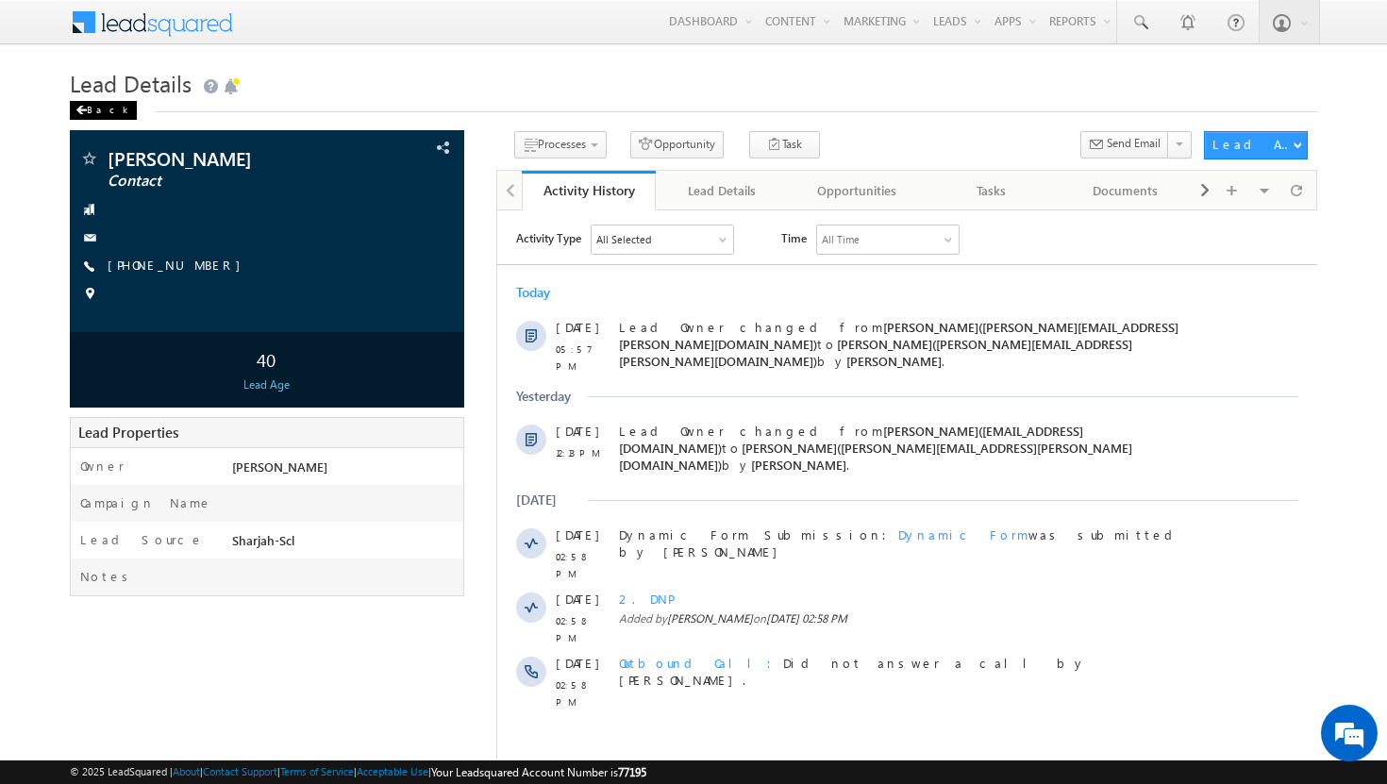
click at [92, 114] on div "Back" at bounding box center [103, 110] width 67 height 19
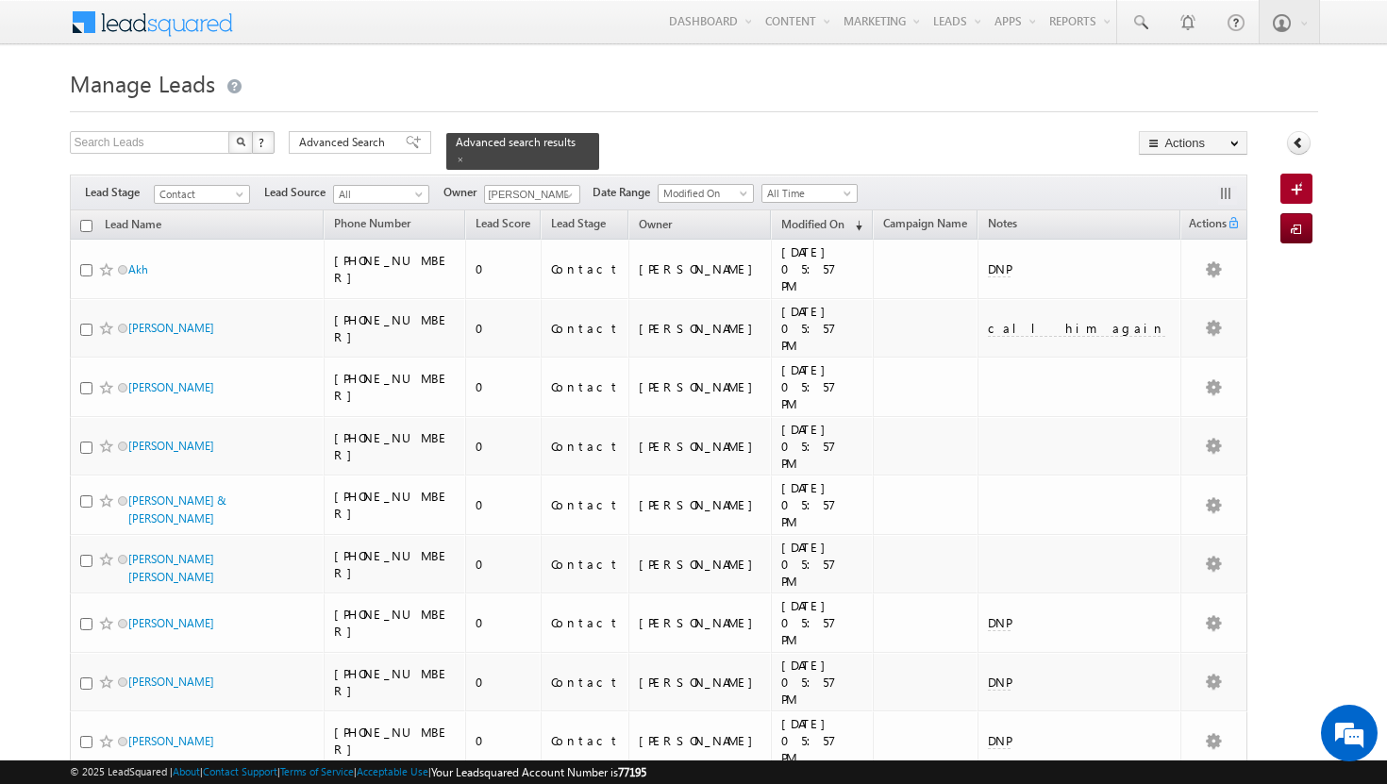
click at [86, 220] on input "checkbox" at bounding box center [86, 226] width 12 height 12
checkbox input "true"
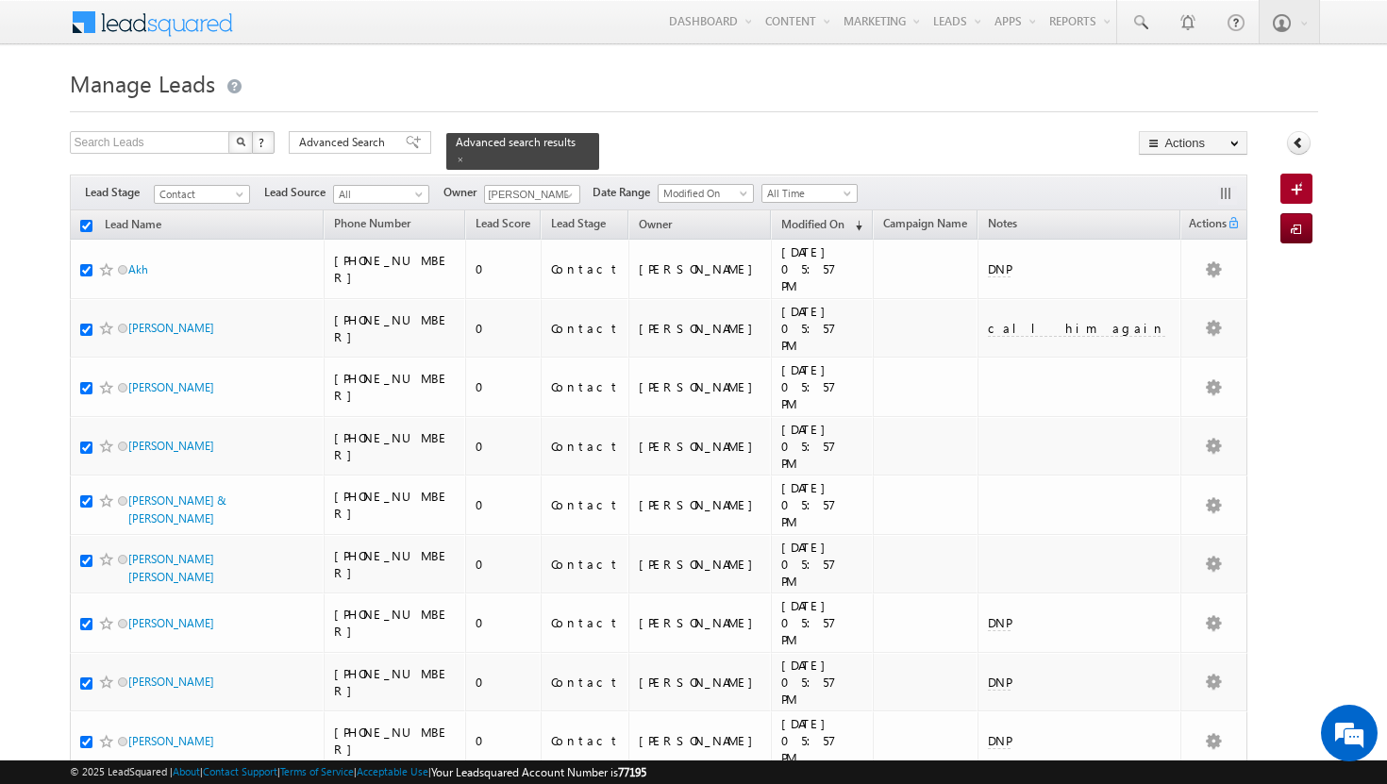
checkbox input "true"
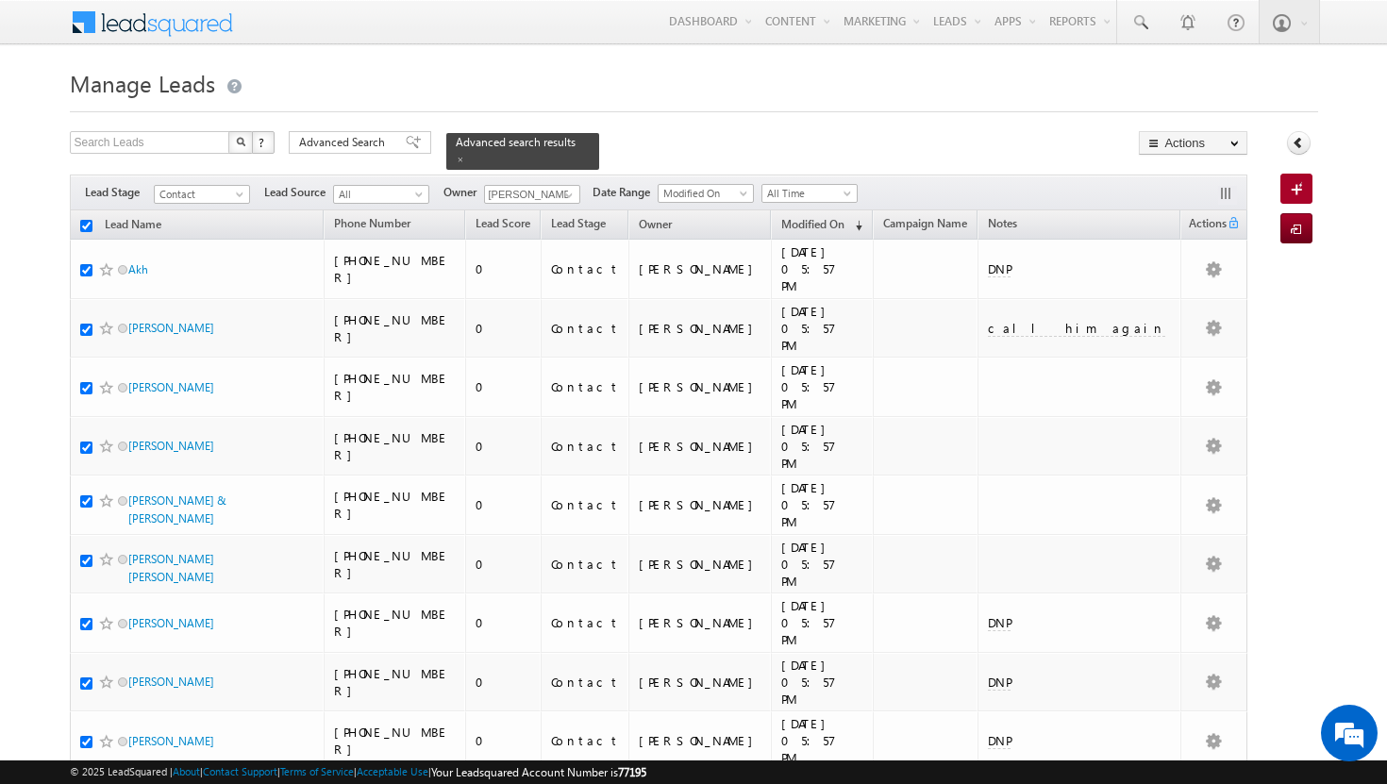
checkbox input "true"
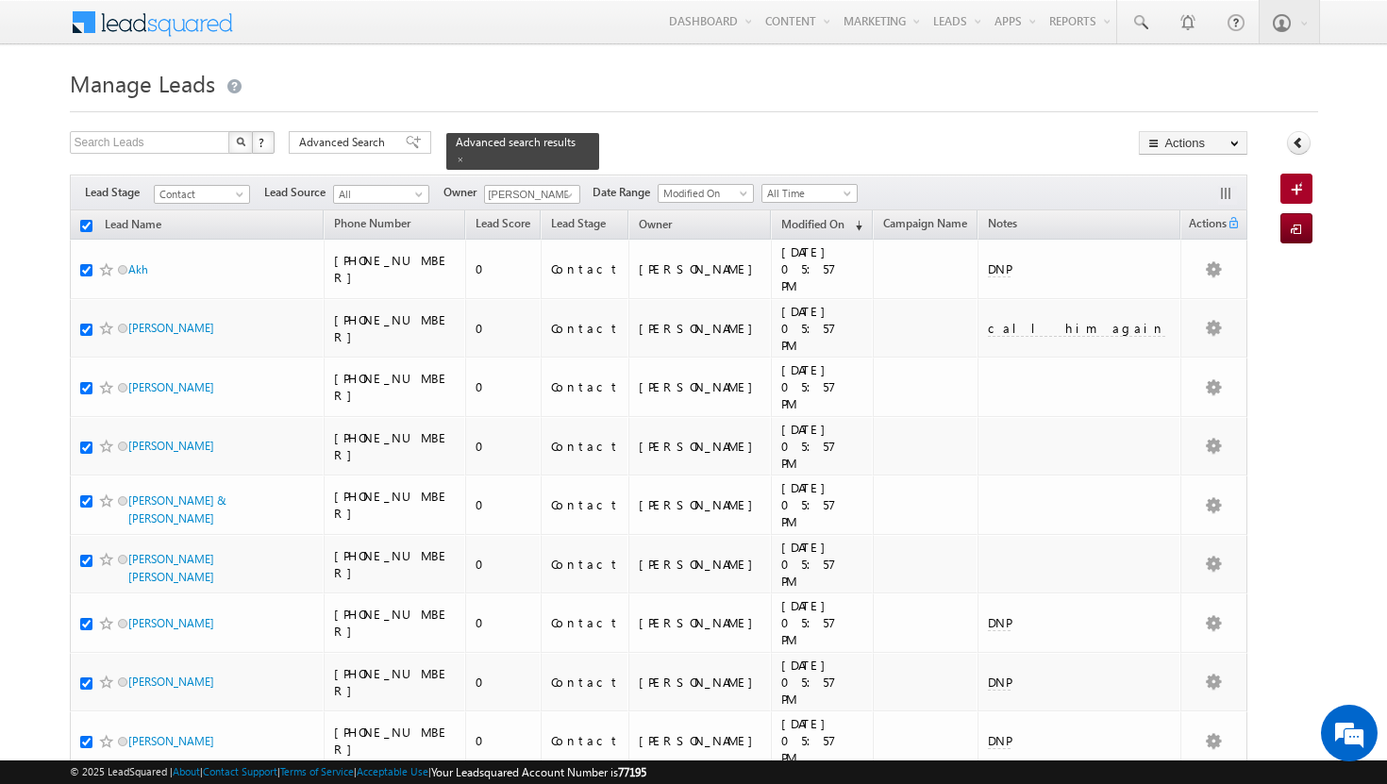
checkbox input "true"
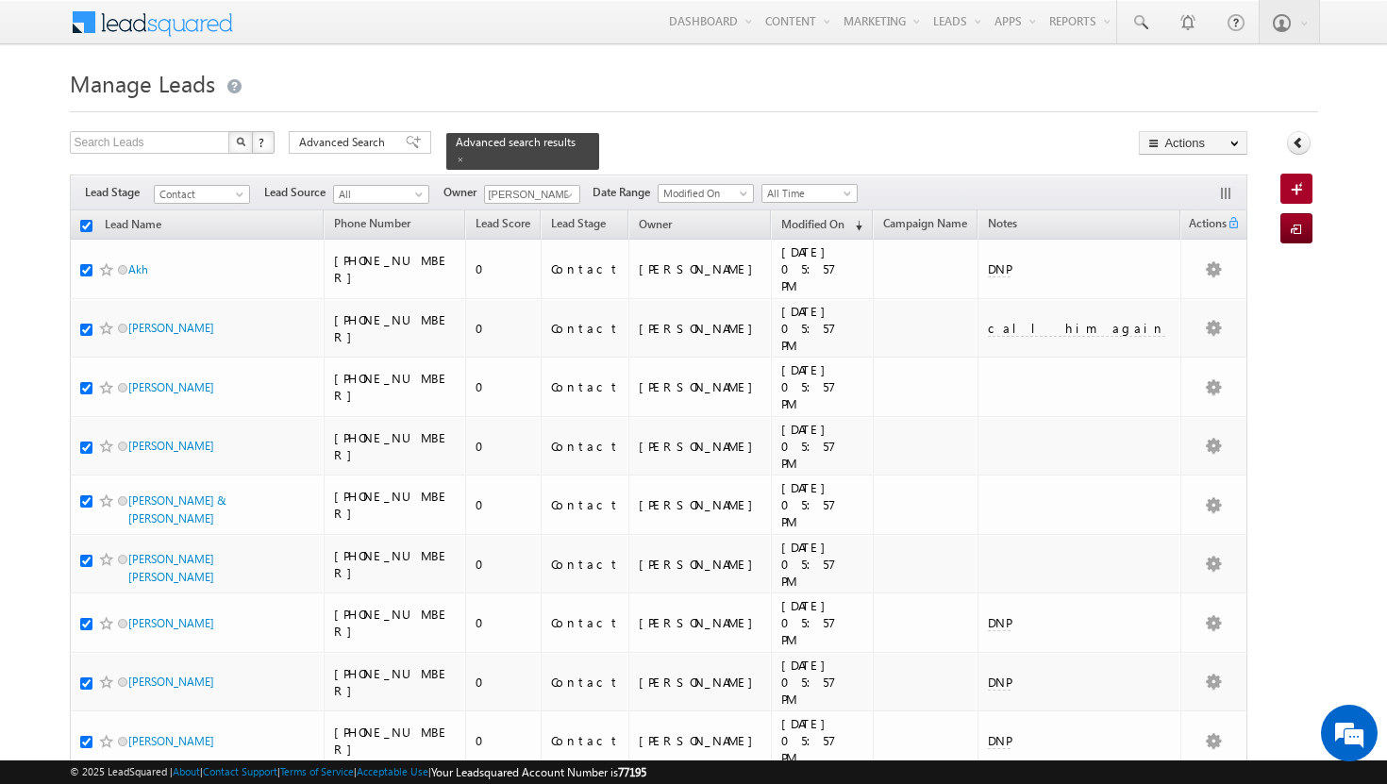
checkbox input "true"
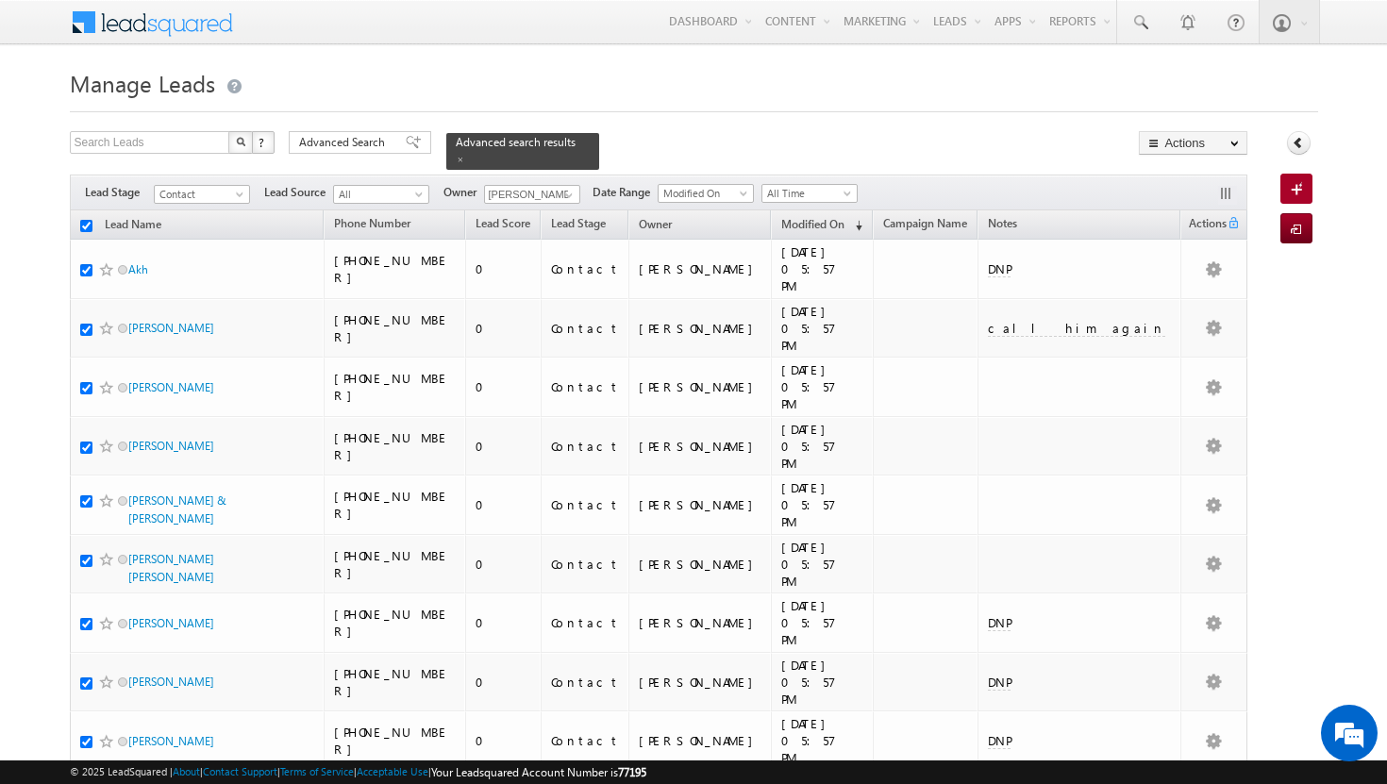
checkbox input "true"
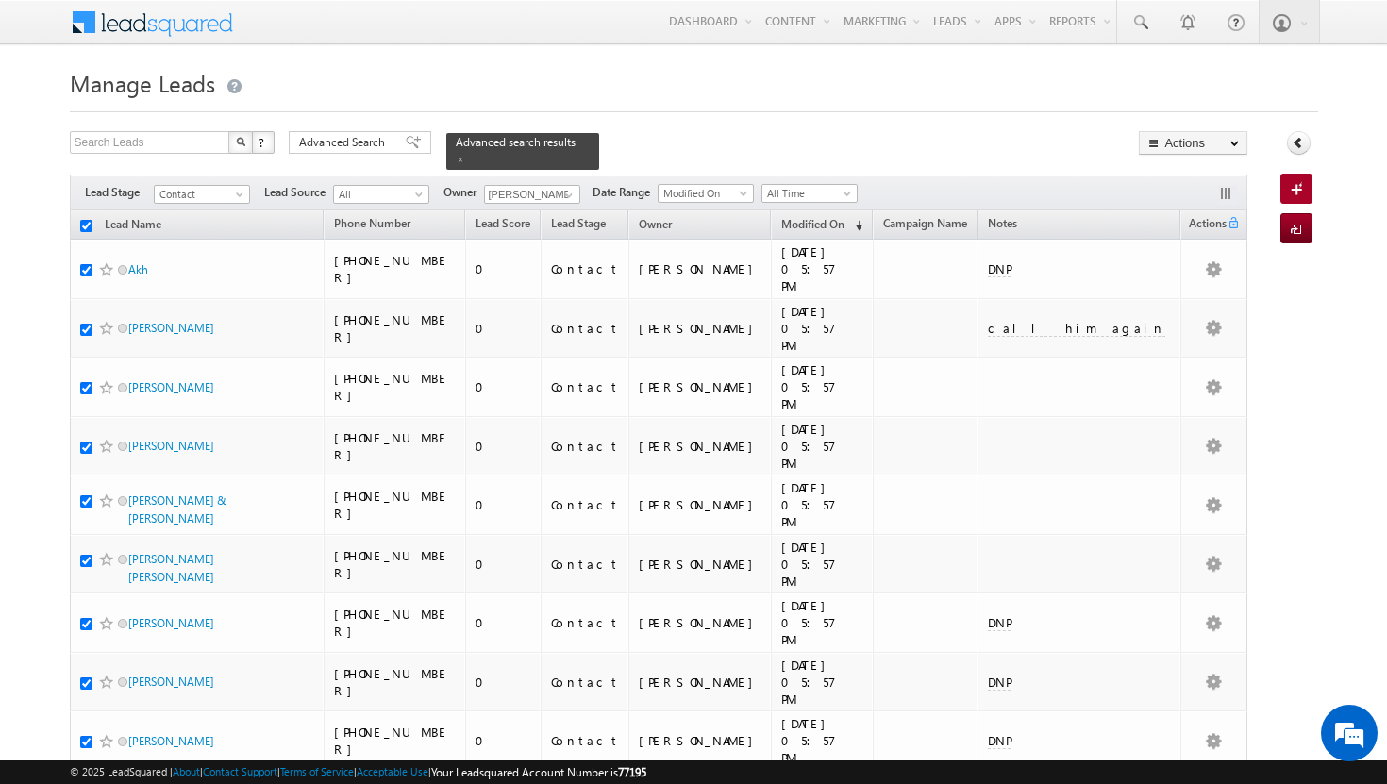
checkbox input "true"
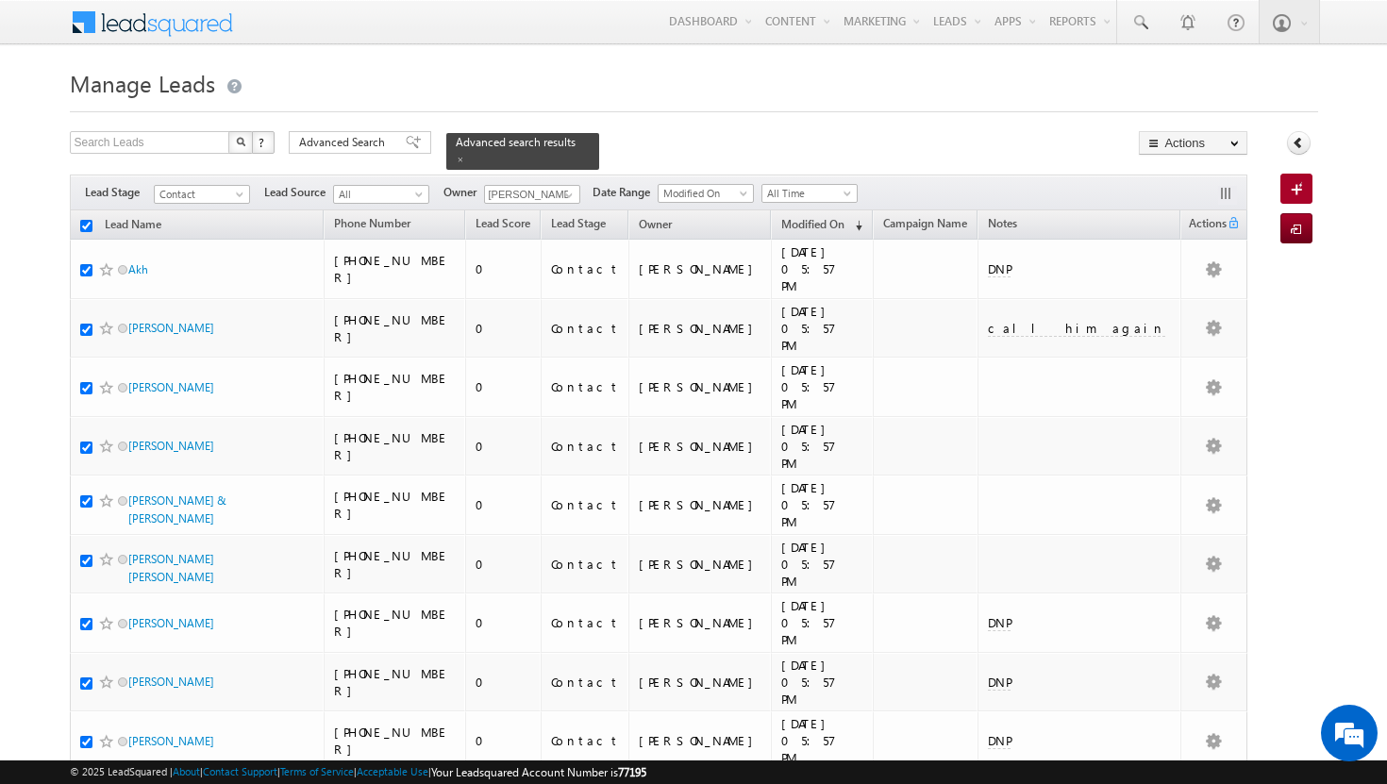
checkbox input "true"
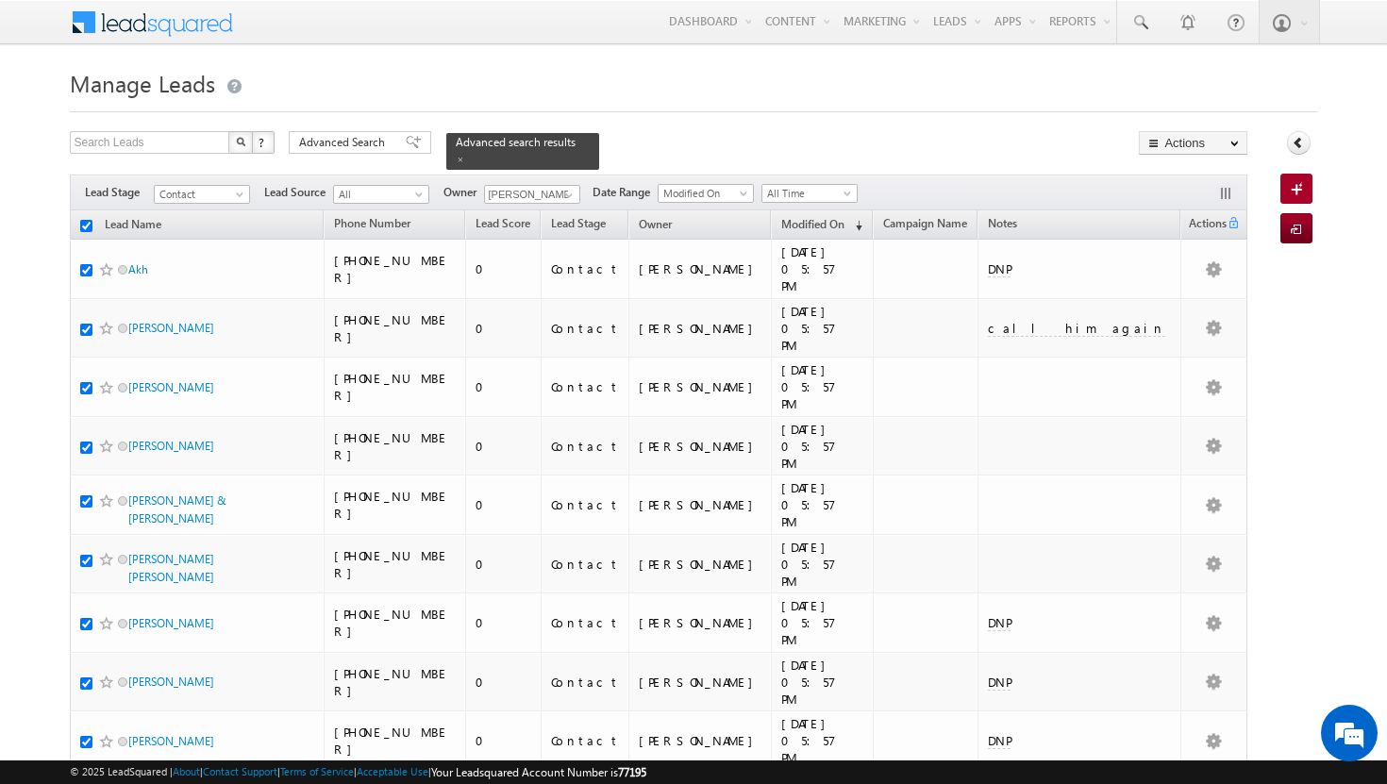
checkbox input "true"
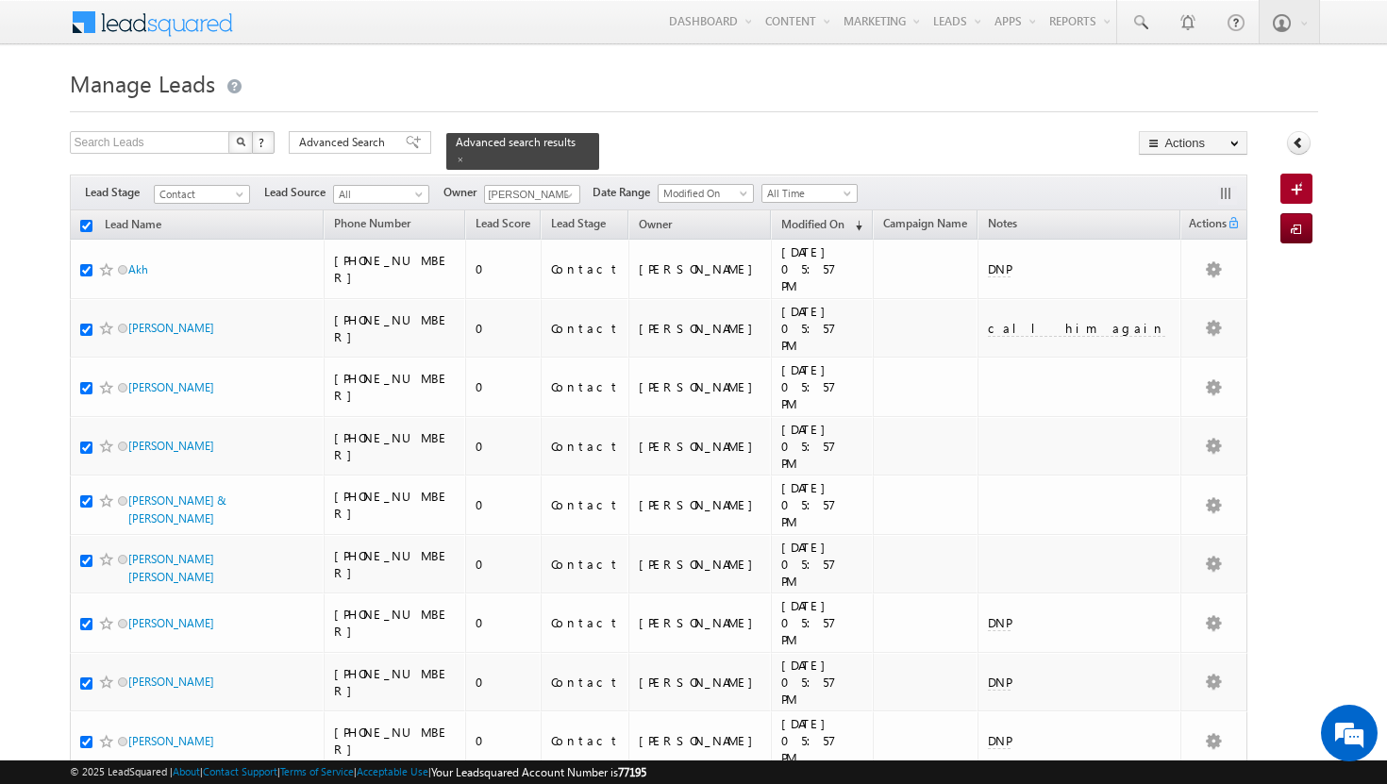
checkbox input "true"
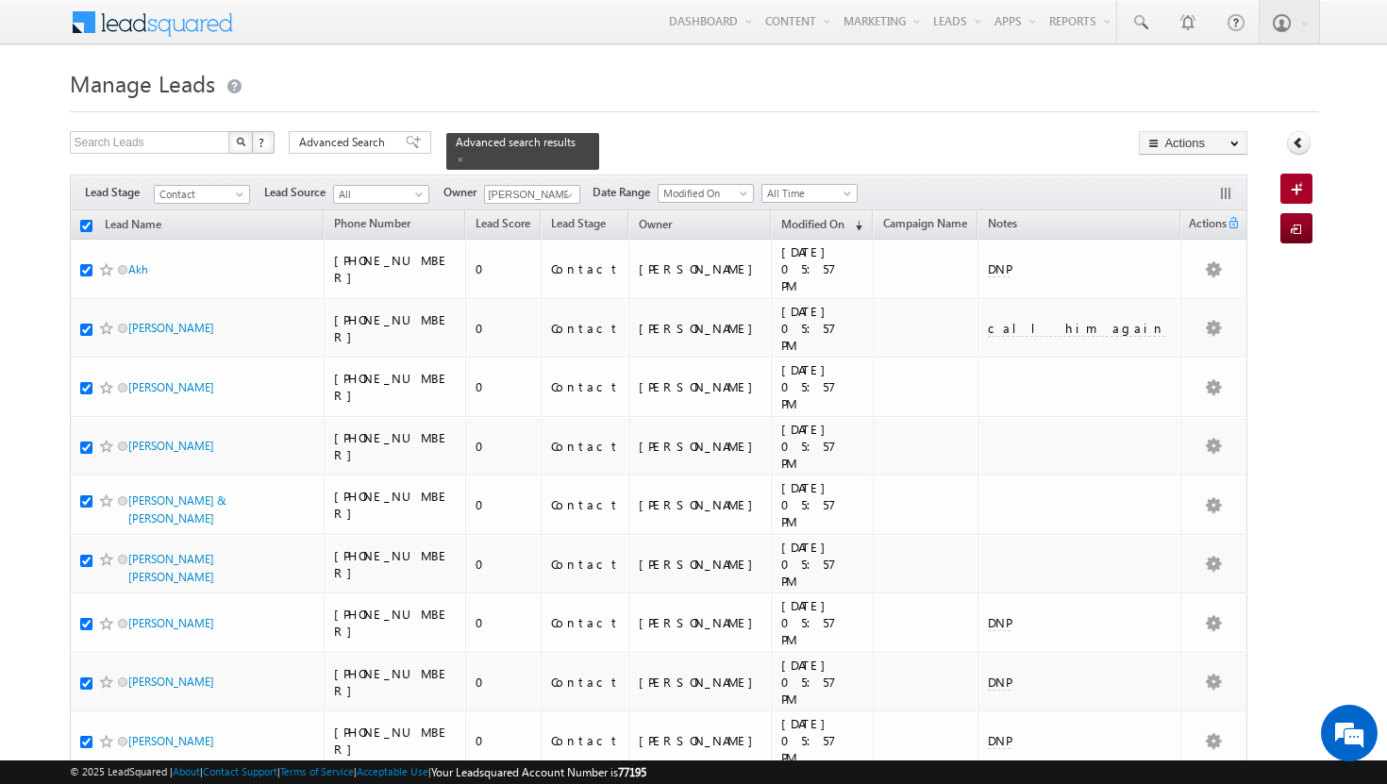
checkbox input "true"
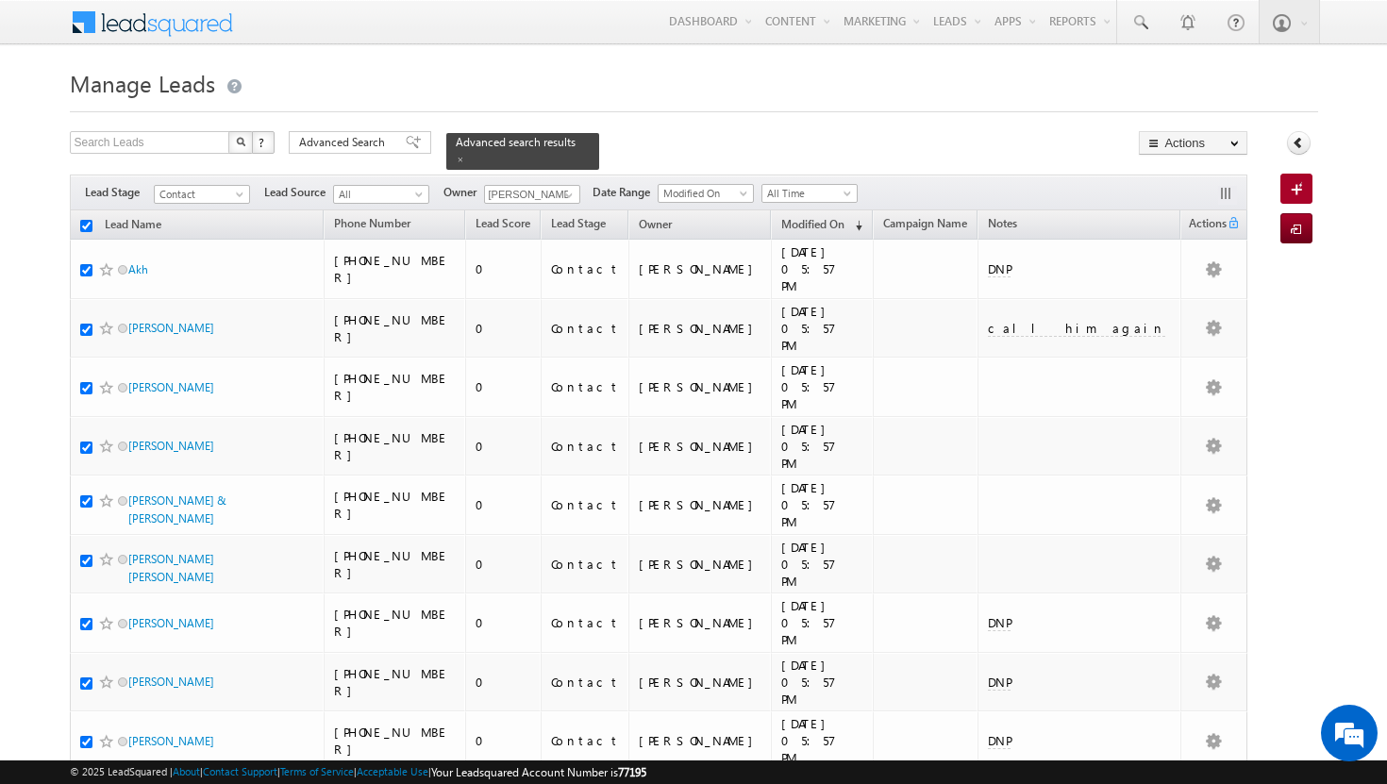
checkbox input "true"
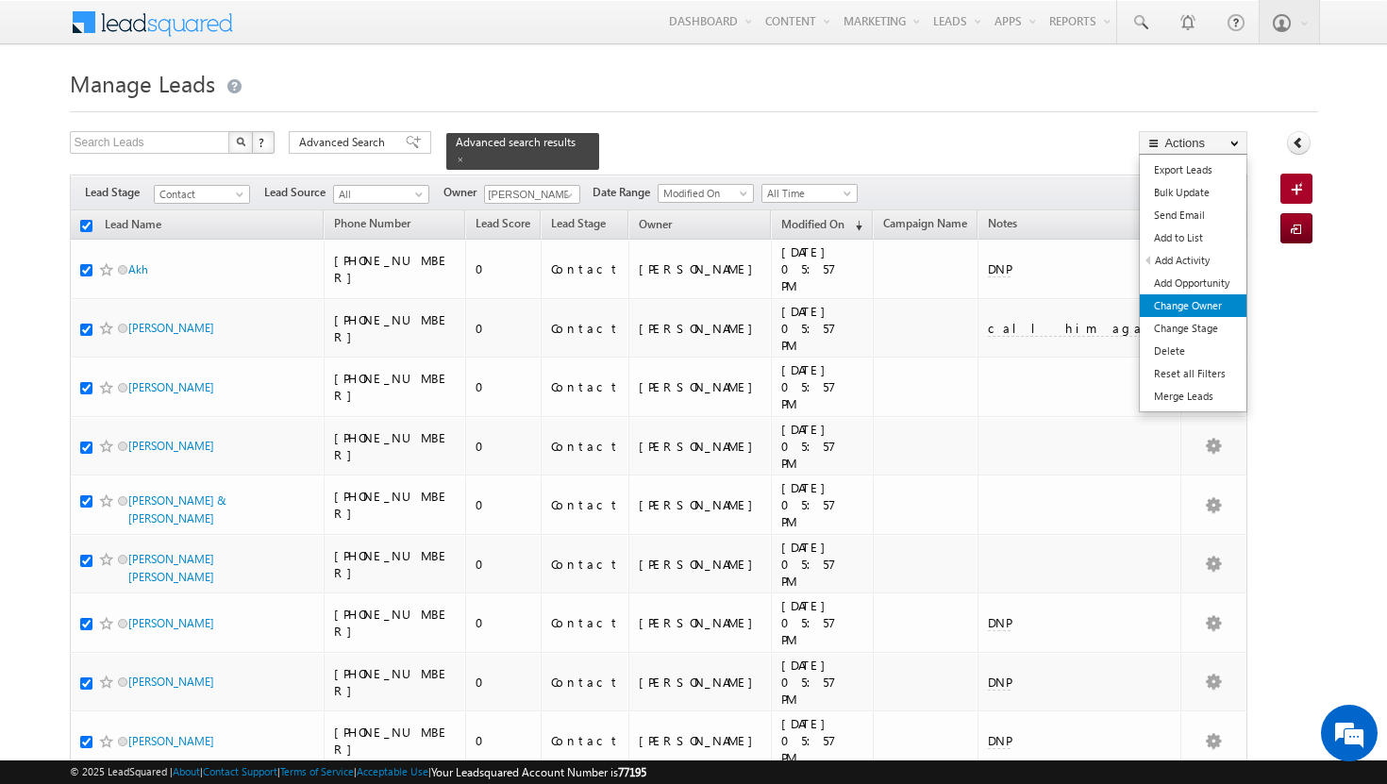
click at [1176, 310] on link "Change Owner" at bounding box center [1193, 305] width 107 height 23
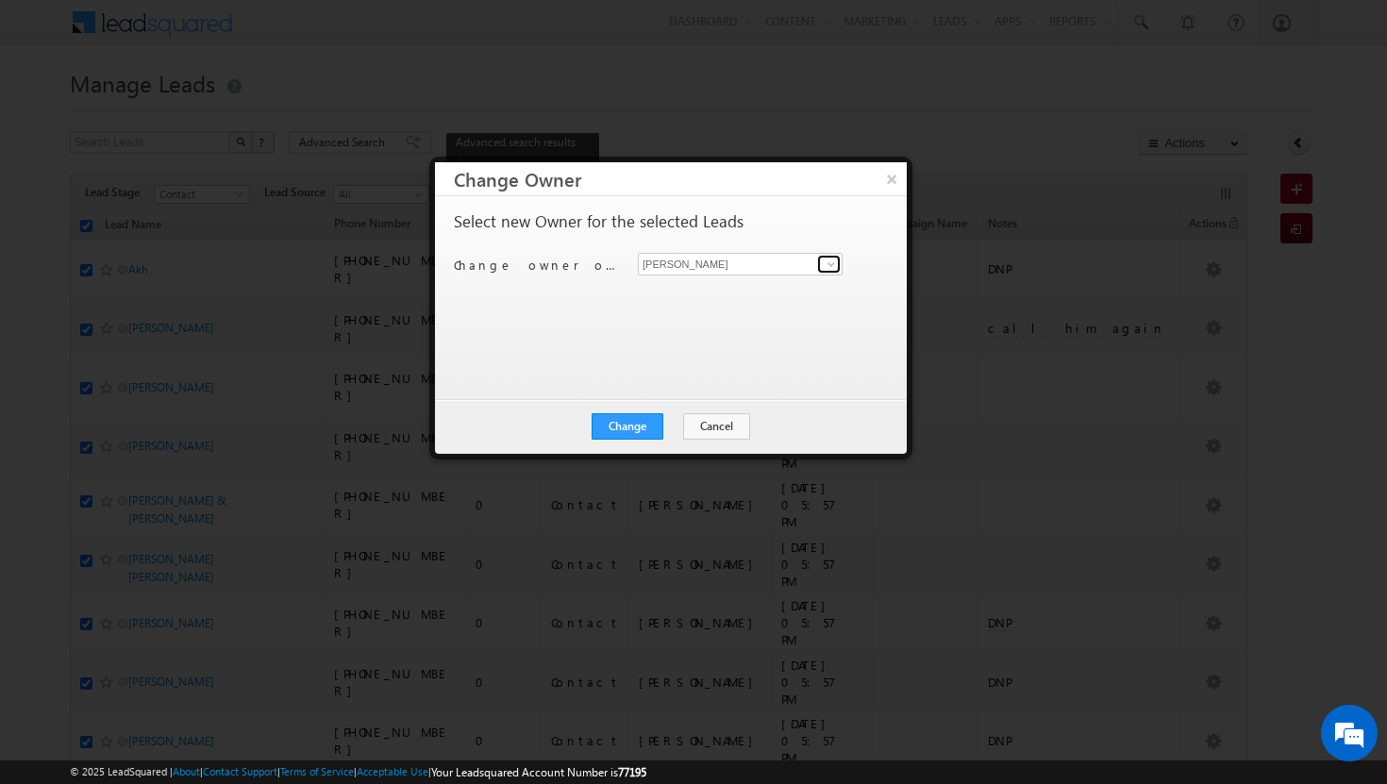
click at [833, 262] on span at bounding box center [831, 264] width 15 height 15
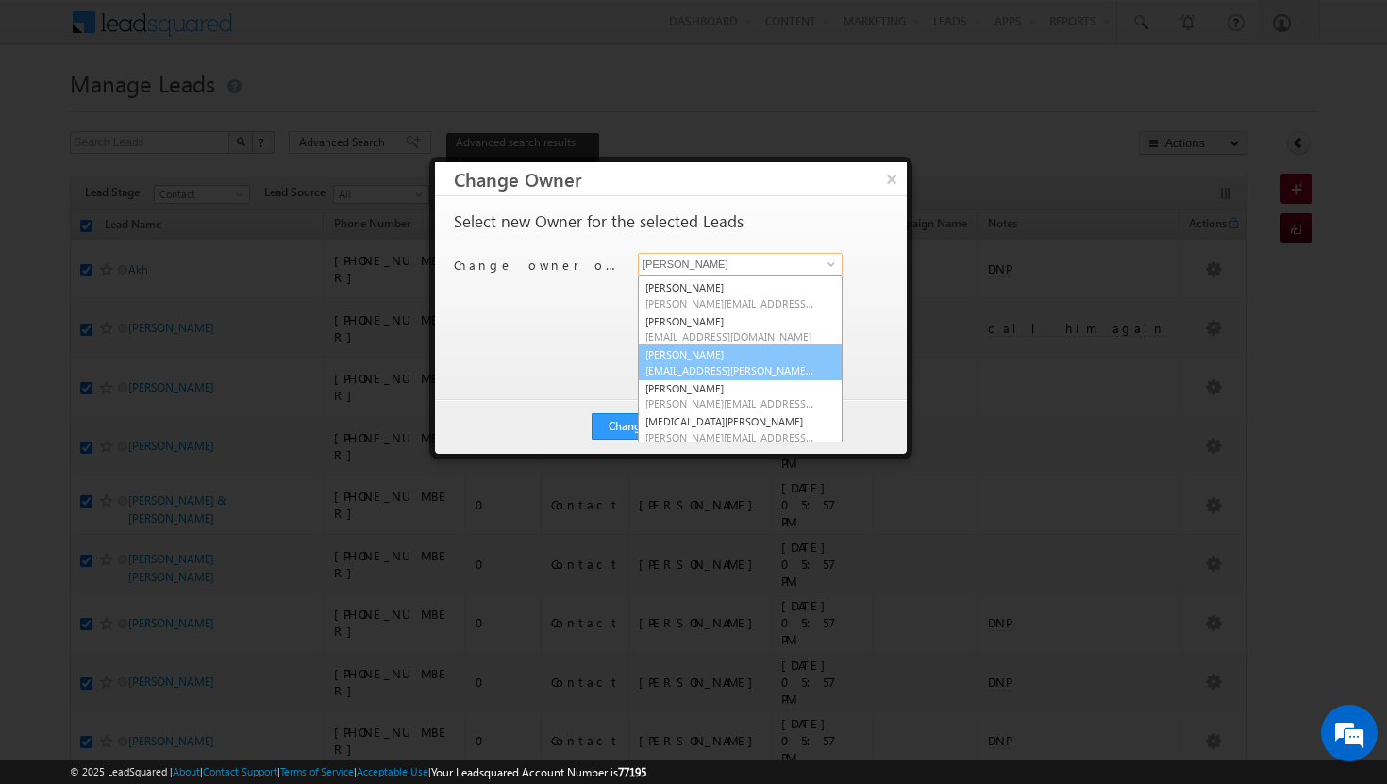
click at [733, 373] on span "sadia.zahid@indglobal.ae" at bounding box center [730, 370] width 170 height 14
type input "Sadia Zahid"
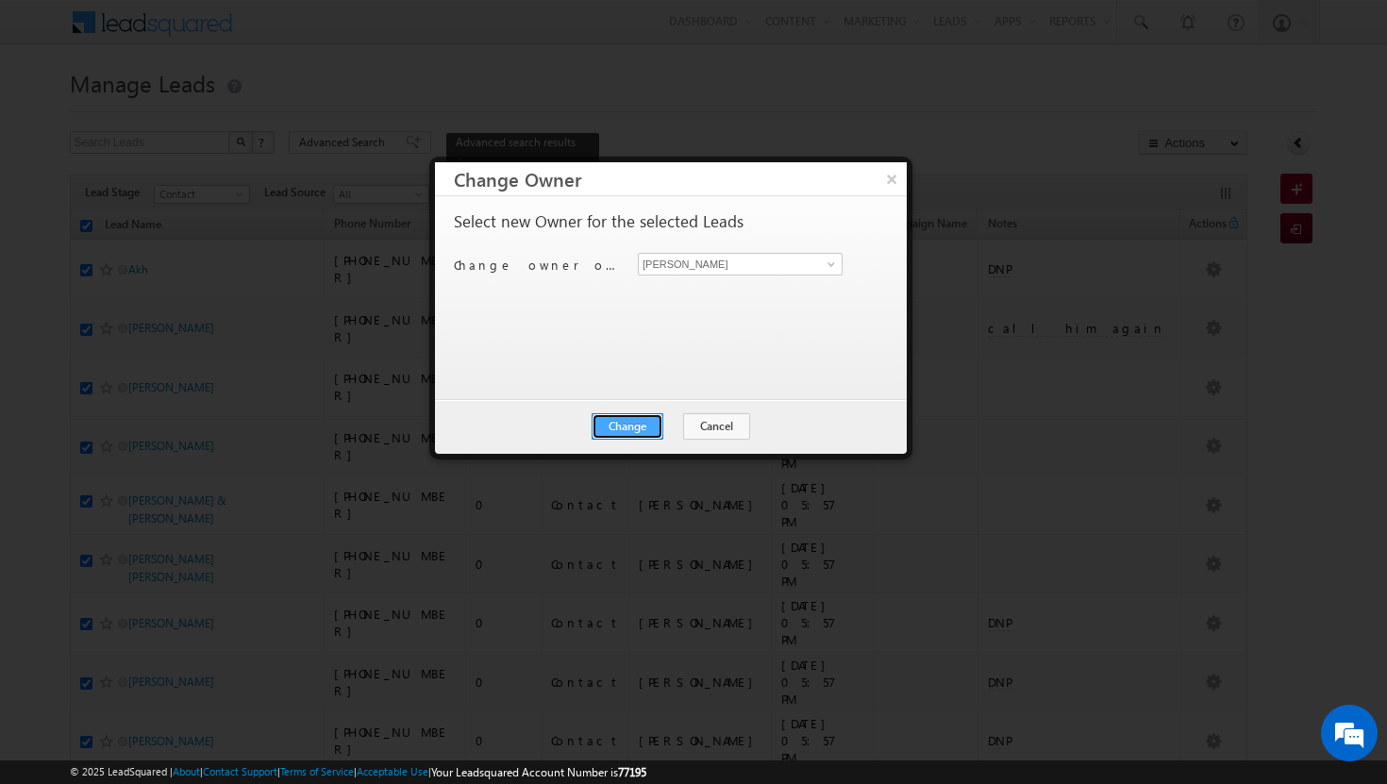
click at [629, 427] on button "Change" at bounding box center [628, 426] width 72 height 26
click at [669, 438] on button "Close" at bounding box center [674, 426] width 60 height 26
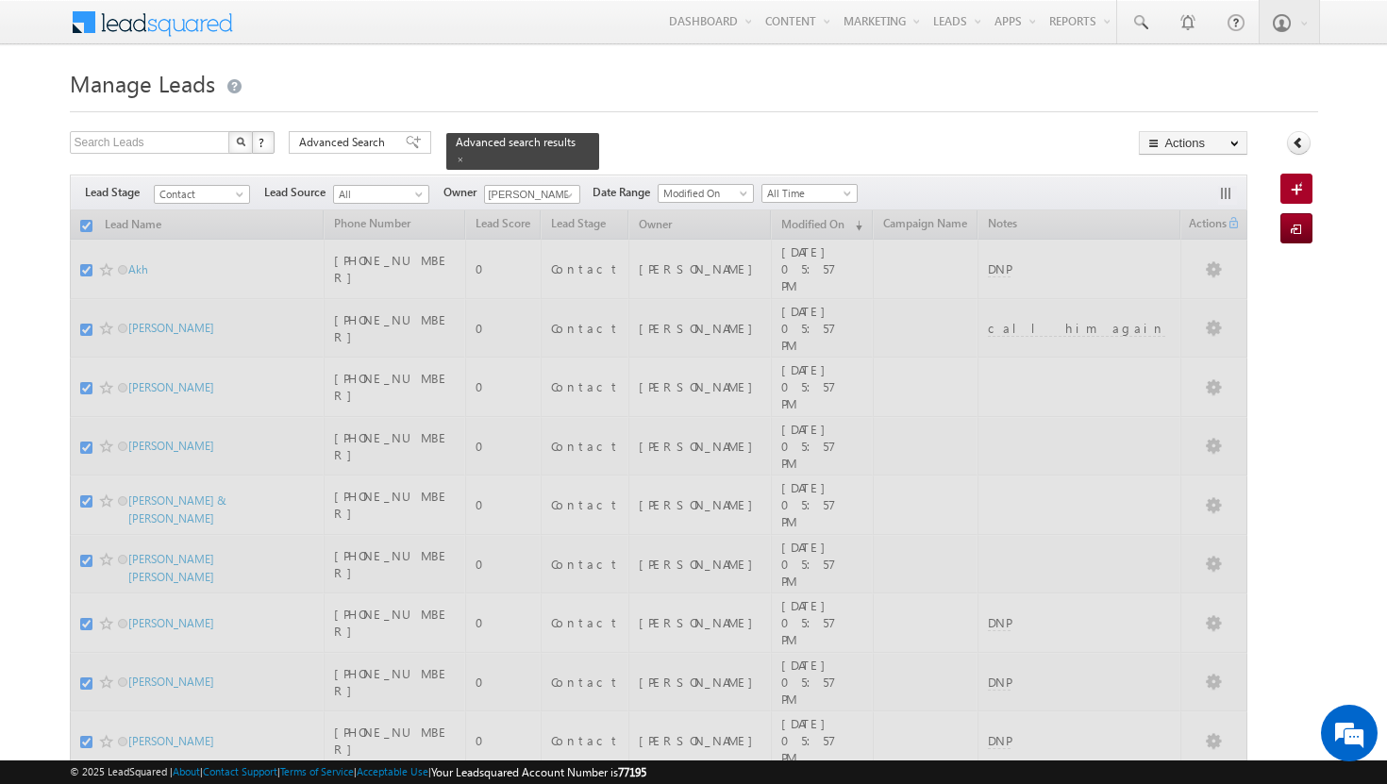
checkbox input "false"
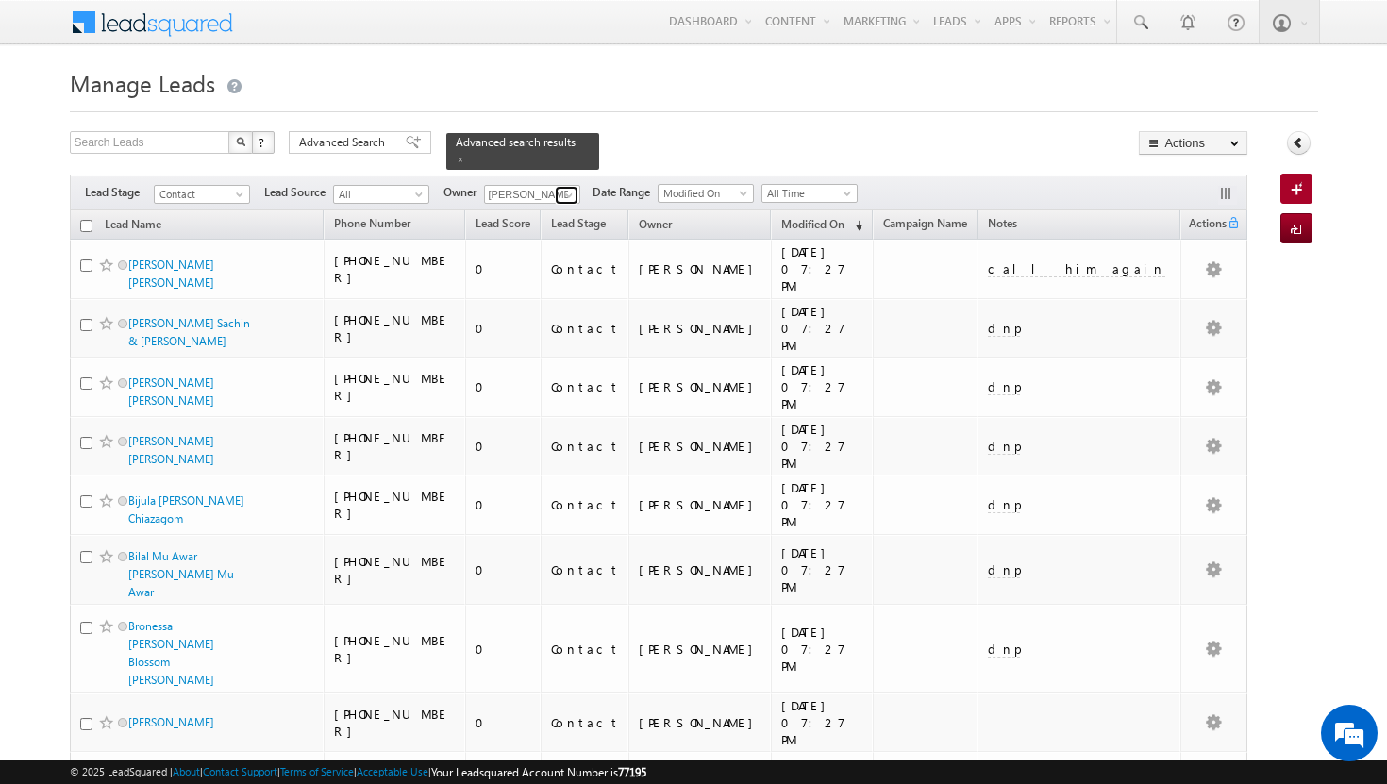
click at [566, 188] on span at bounding box center [569, 195] width 15 height 15
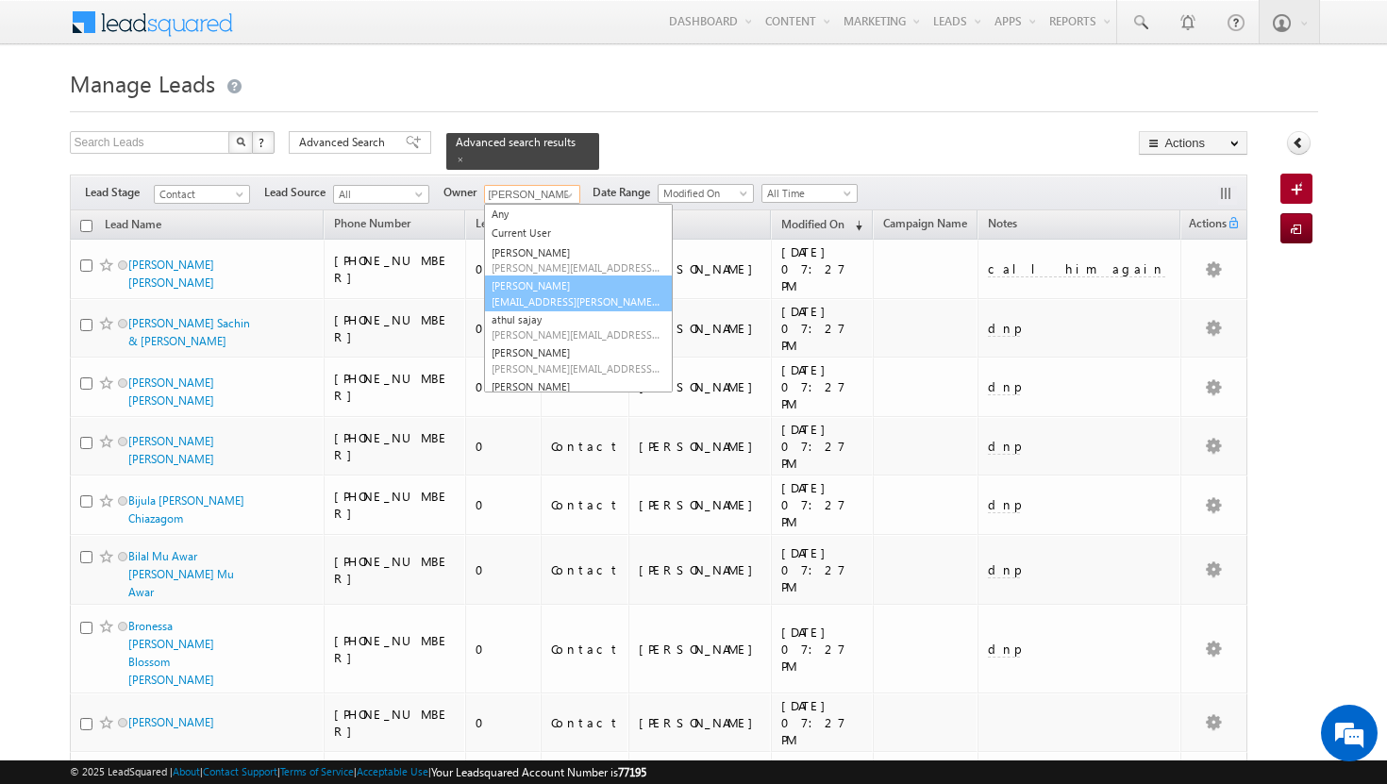
click at [562, 277] on link "Afeef Mohammad afeef.mohammad@indglobal.ae" at bounding box center [578, 294] width 189 height 36
type input "[PERSON_NAME]"
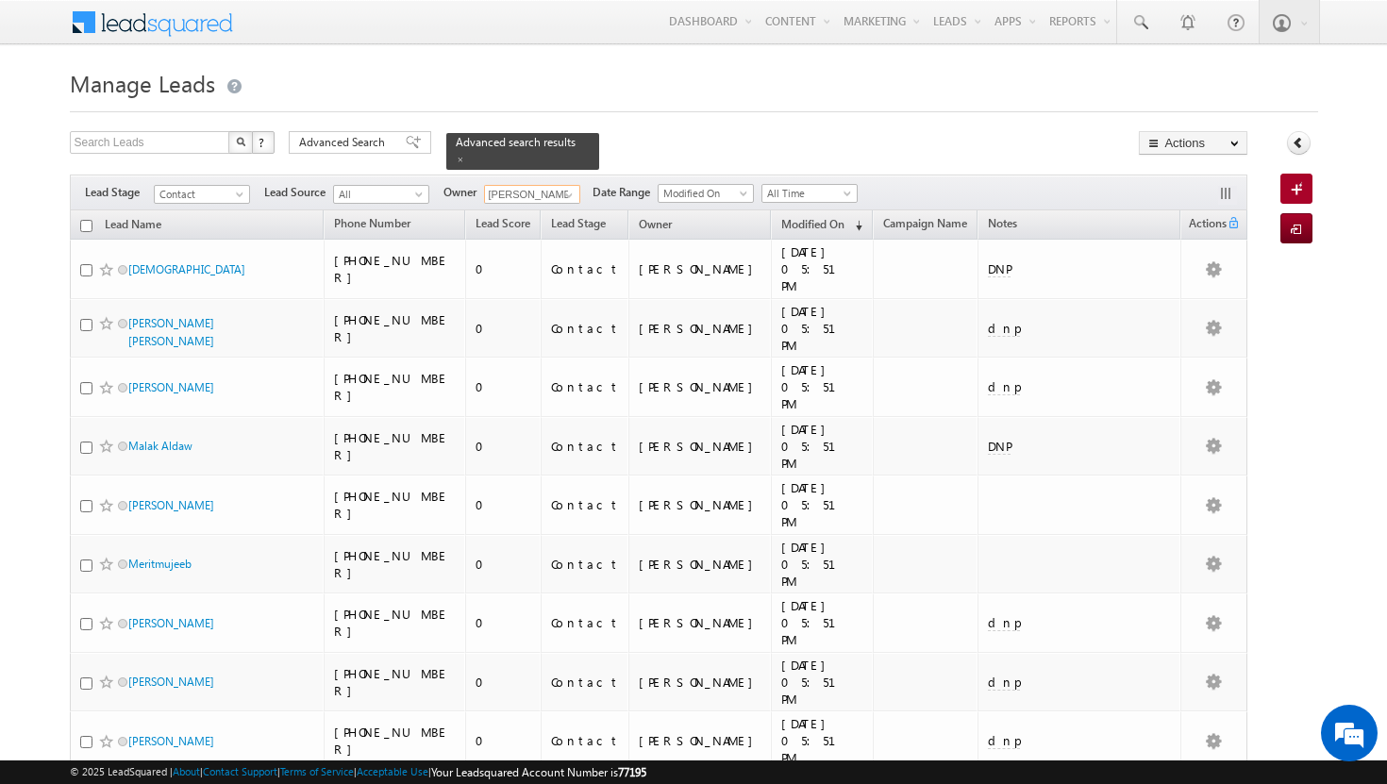
click at [81, 220] on input "checkbox" at bounding box center [86, 226] width 12 height 12
checkbox input "true"
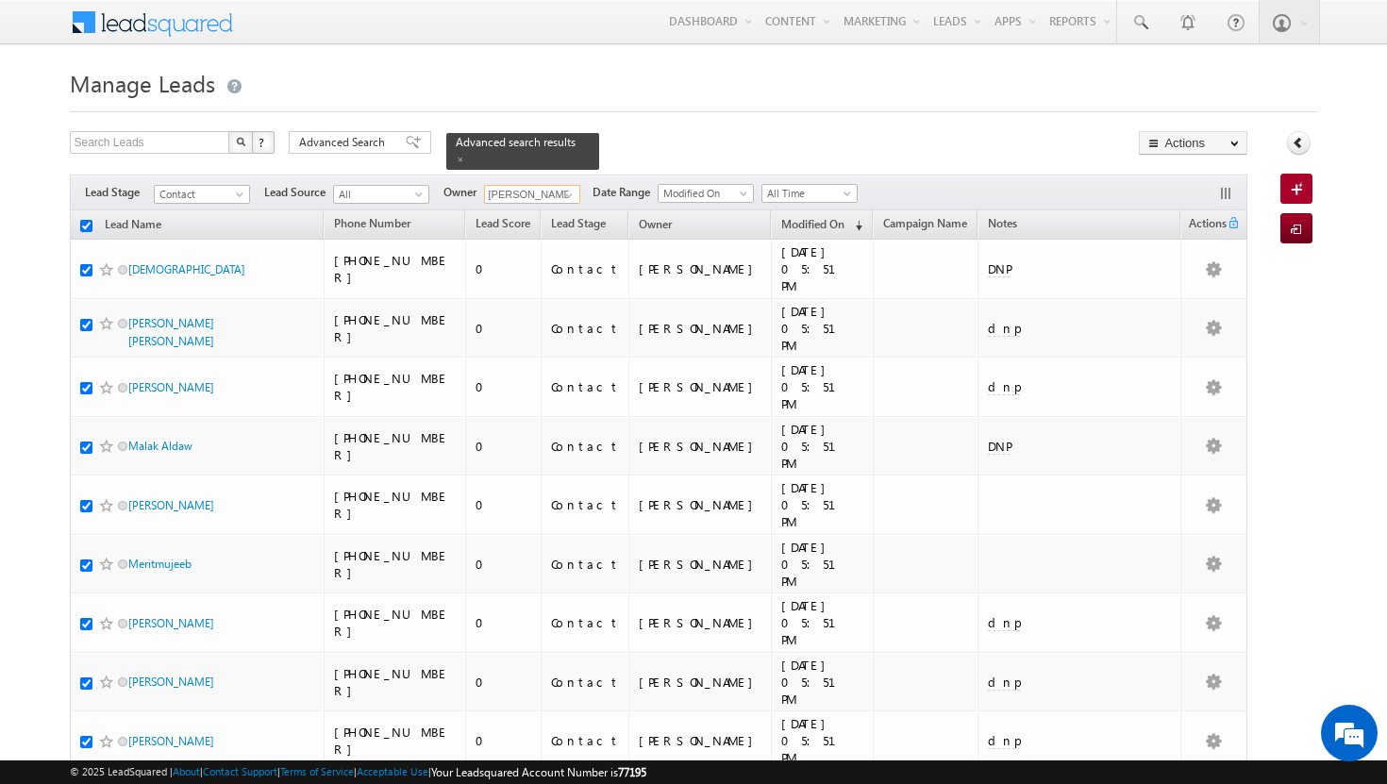
checkbox input "true"
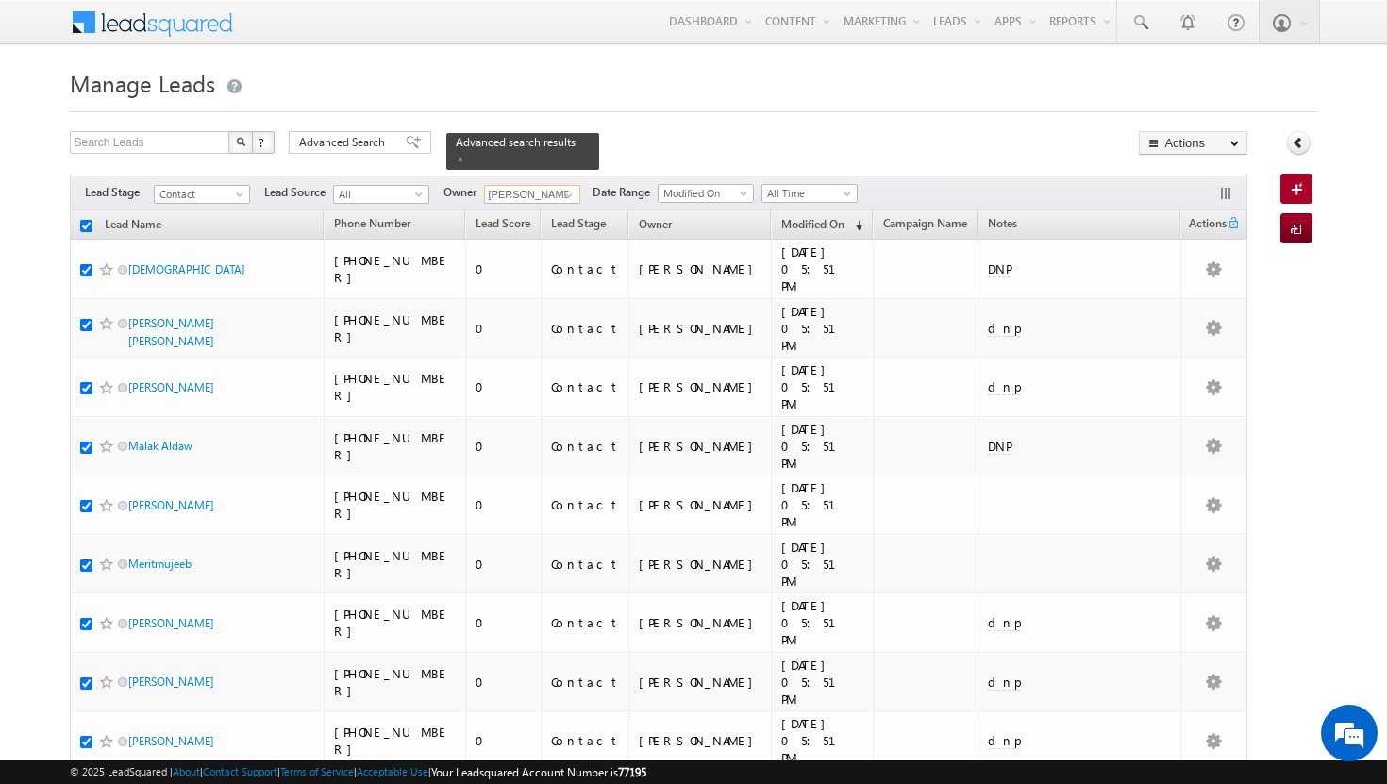
checkbox input "true"
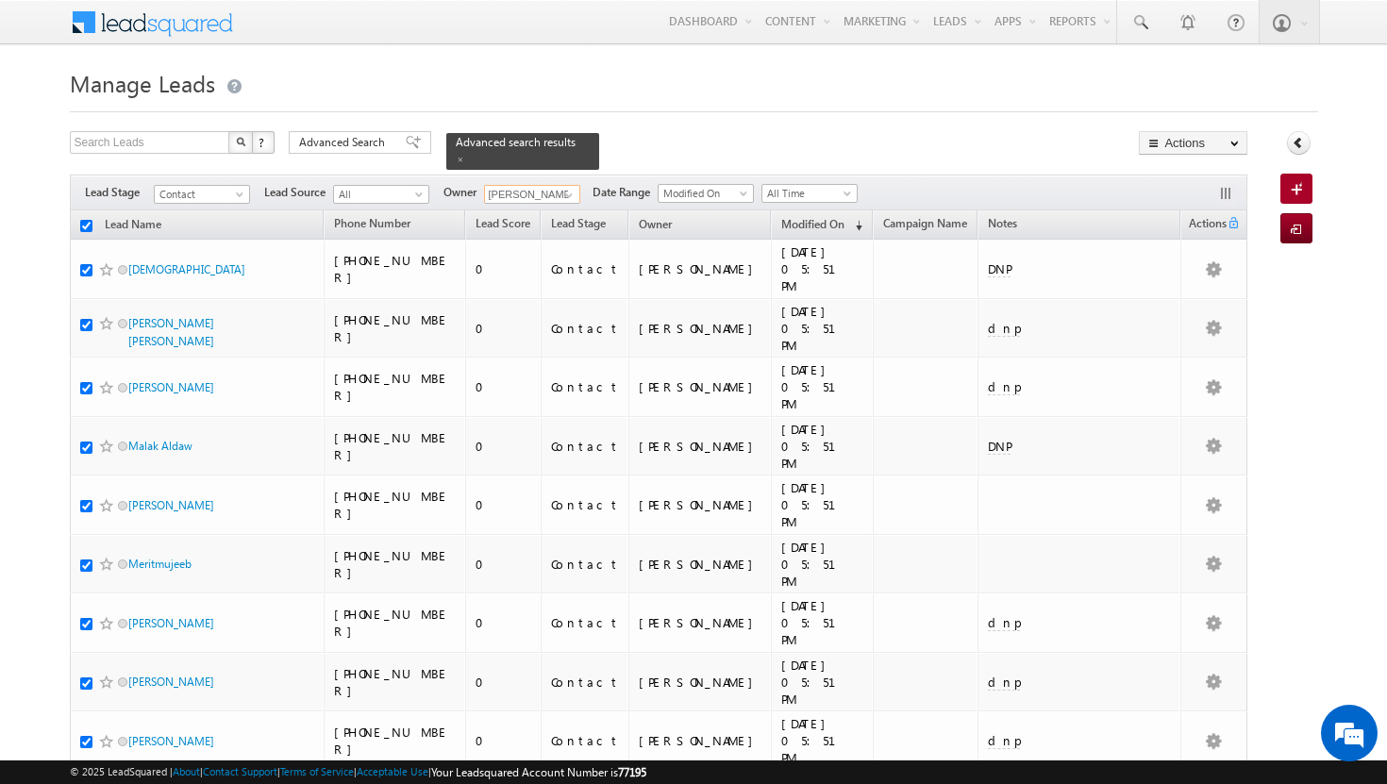
checkbox input "true"
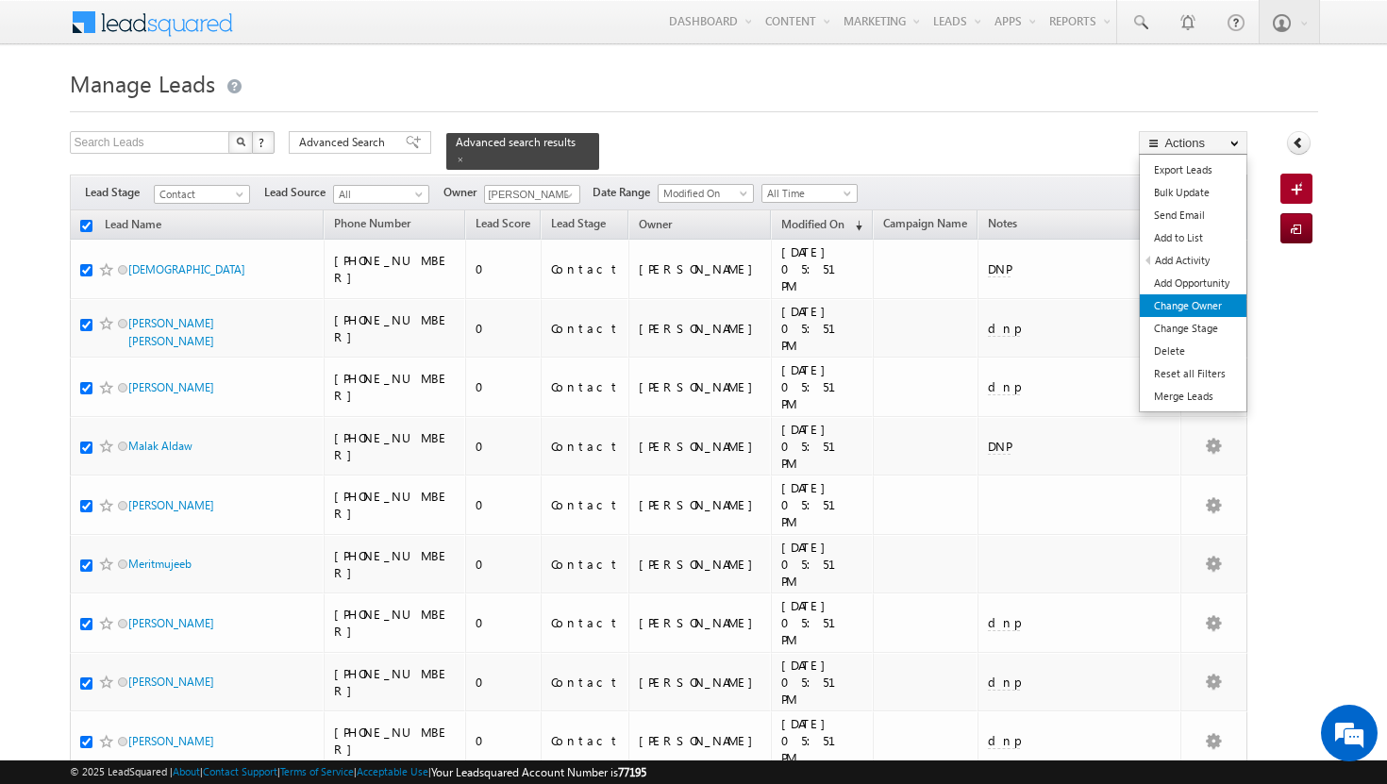
click at [1148, 300] on link "Change Owner" at bounding box center [1193, 305] width 107 height 23
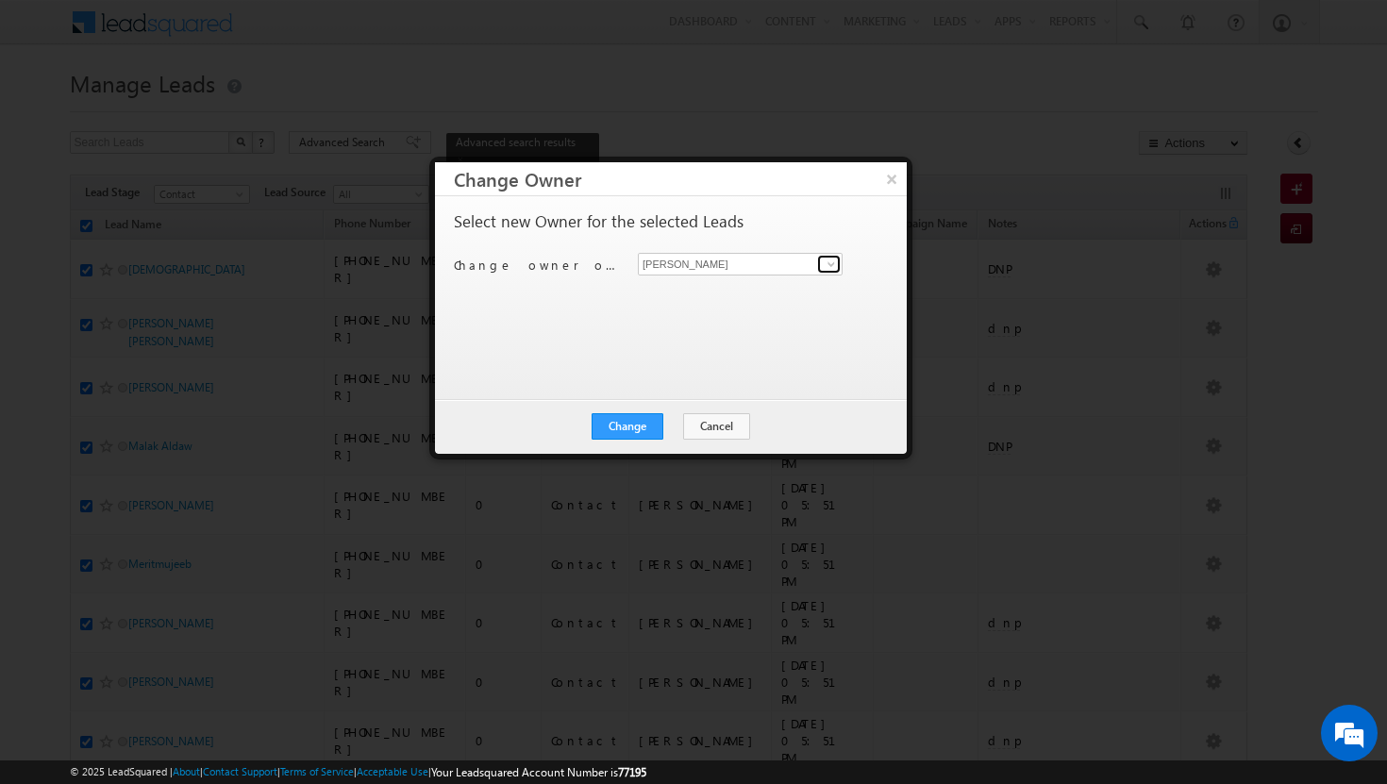
click at [817, 259] on link at bounding box center [829, 264] width 24 height 19
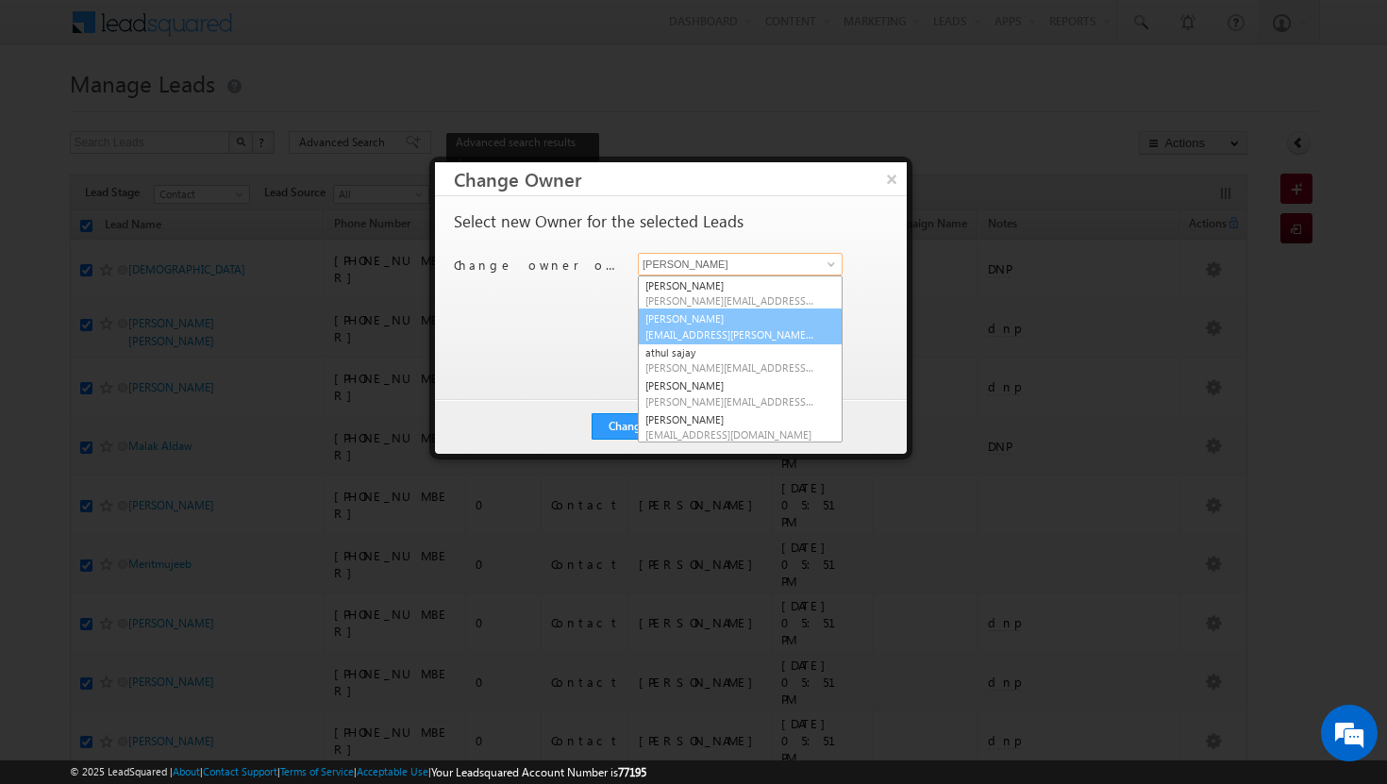
click at [768, 318] on link "Afeef Mohammad afeef.mohammad@indglobal.ae" at bounding box center [740, 327] width 205 height 36
type input "[PERSON_NAME]"
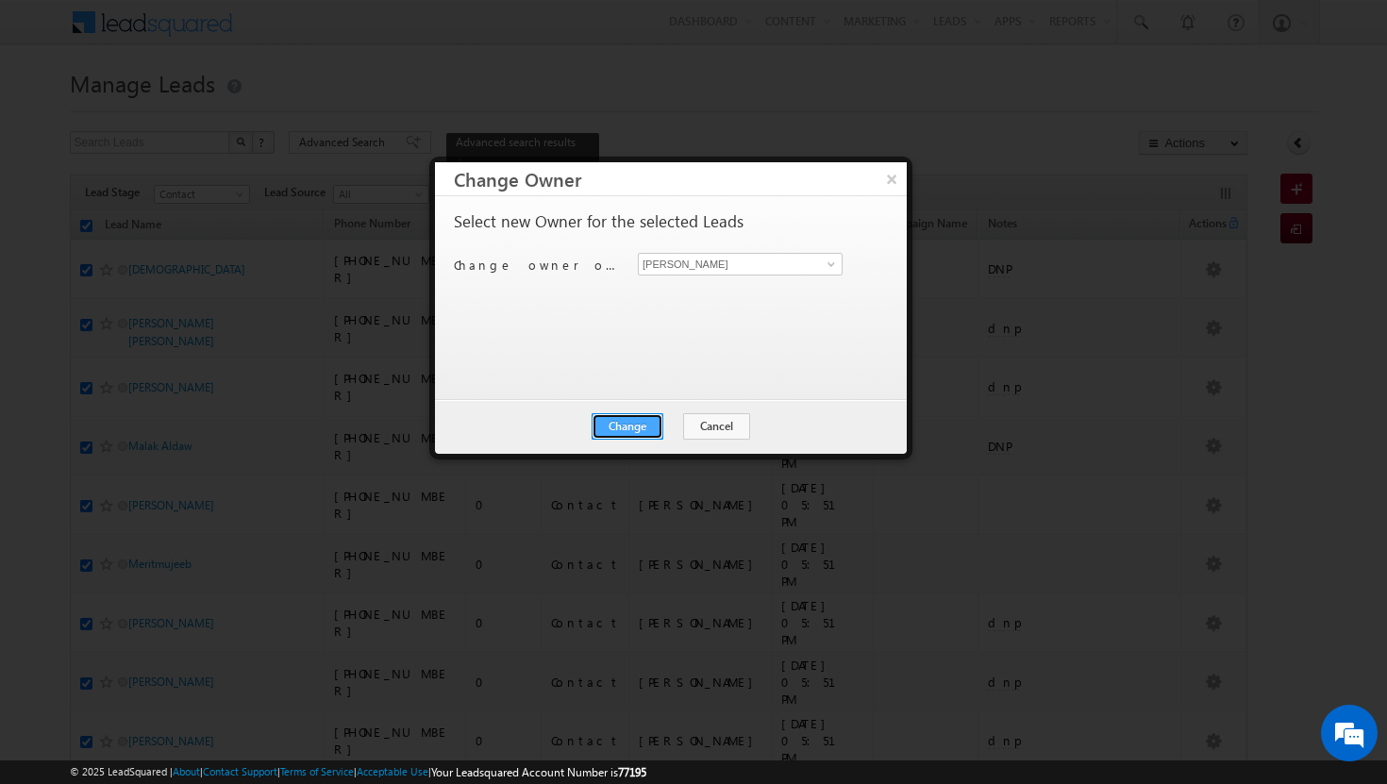
click at [633, 424] on button "Change" at bounding box center [628, 426] width 72 height 26
click at [662, 433] on button "Close" at bounding box center [674, 426] width 60 height 26
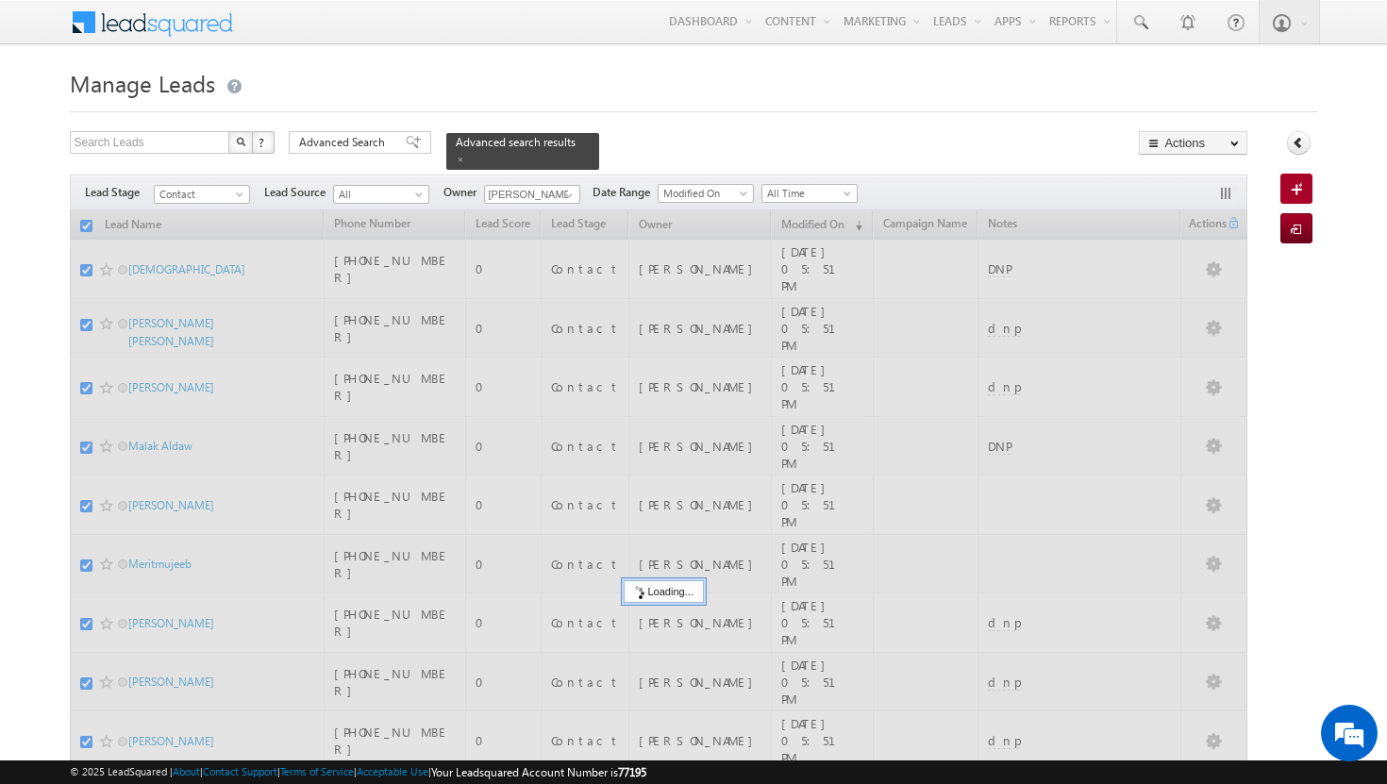
checkbox input "false"
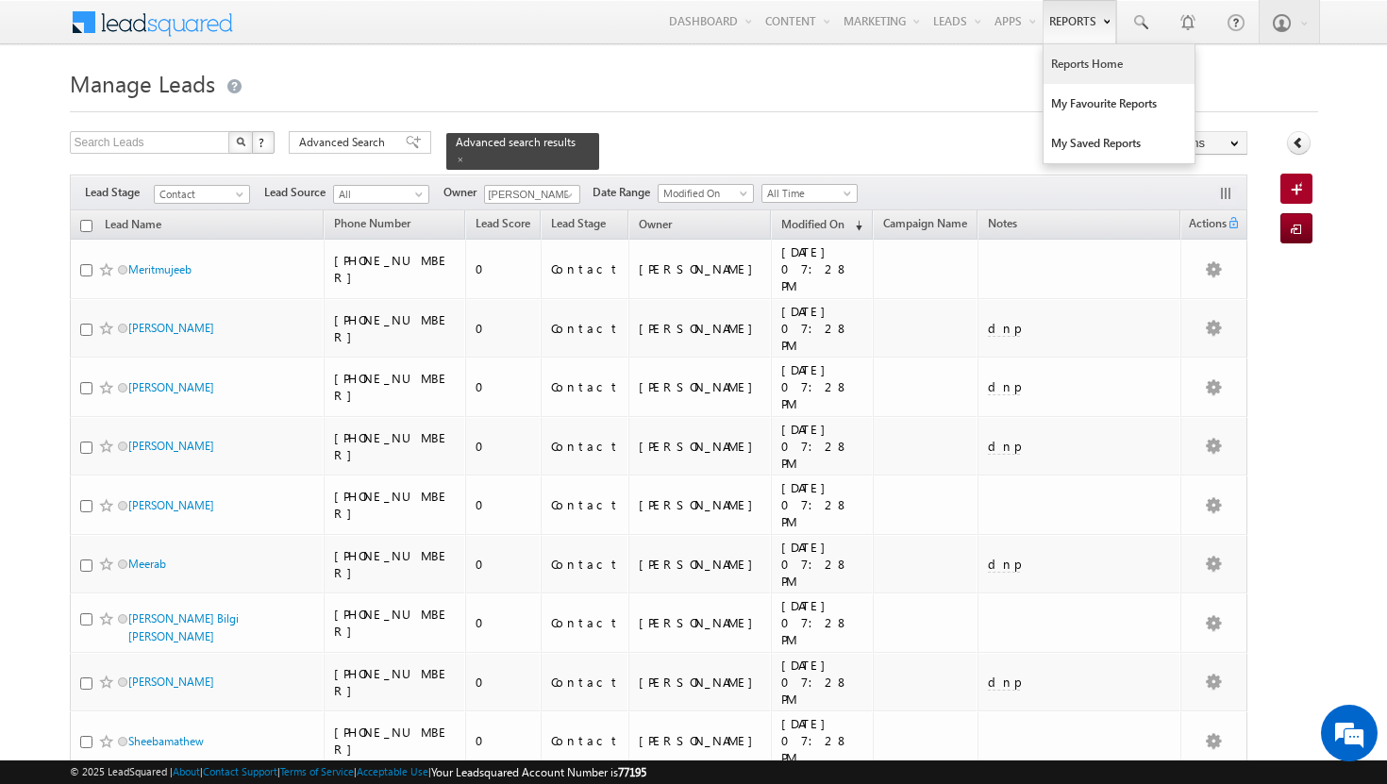
click at [1089, 56] on link "Reports Home" at bounding box center [1119, 64] width 151 height 40
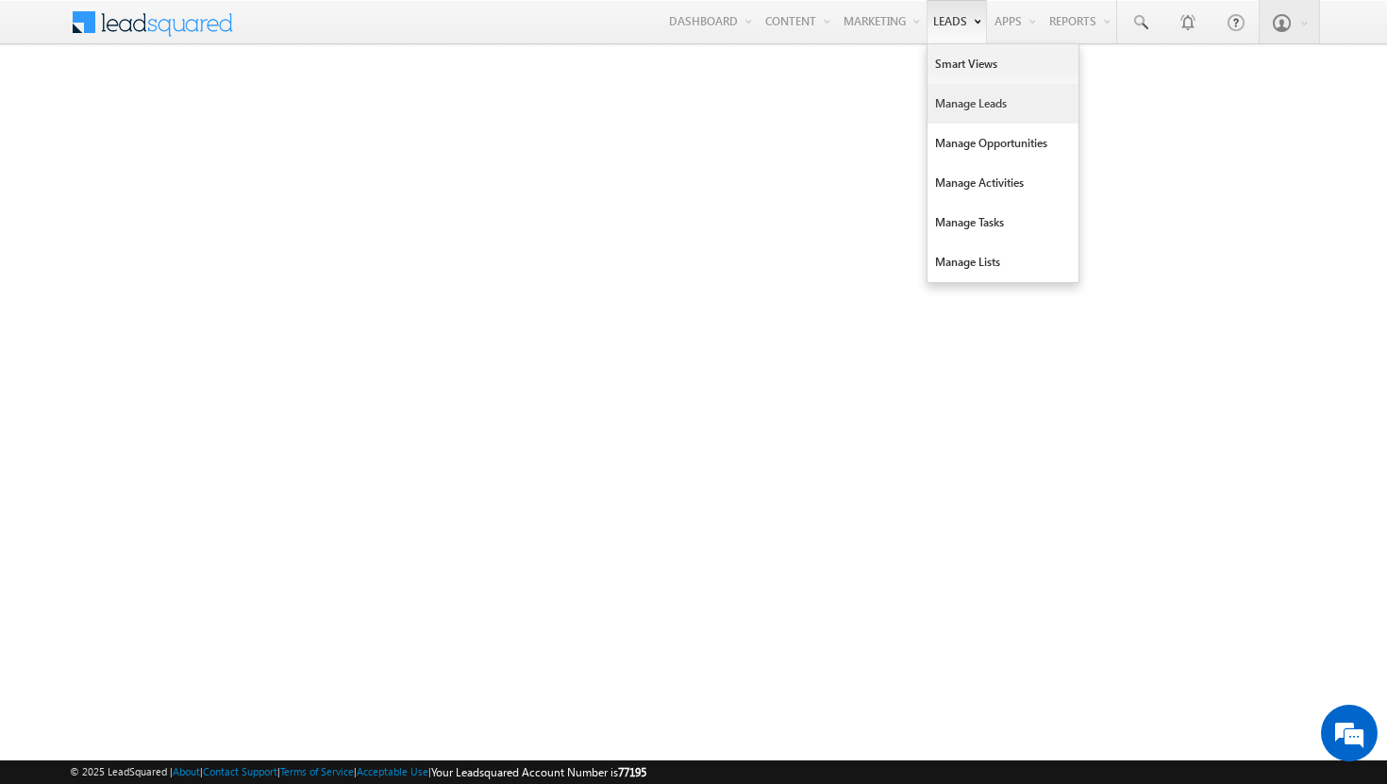
click at [970, 102] on link "Manage Leads" at bounding box center [1003, 104] width 151 height 40
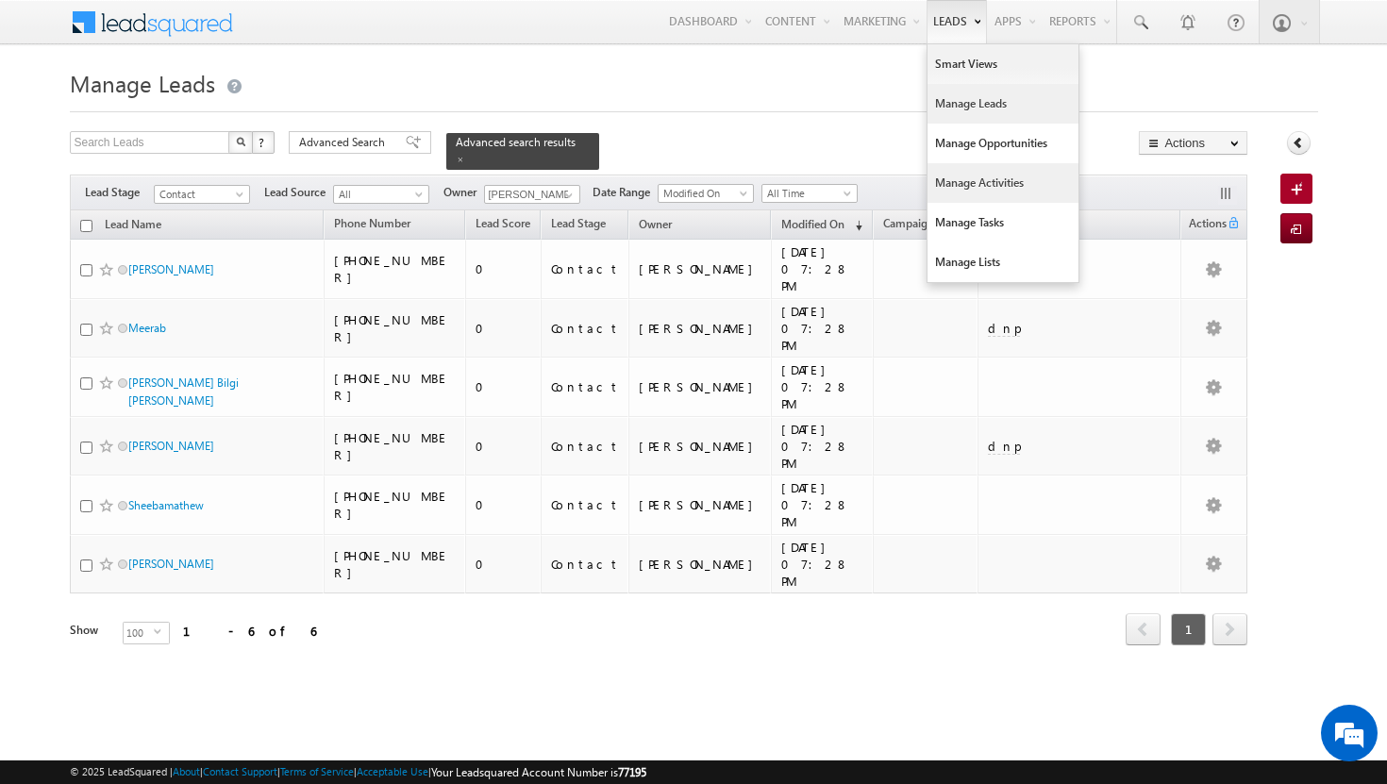
click at [973, 178] on link "Manage Activities" at bounding box center [1003, 183] width 151 height 40
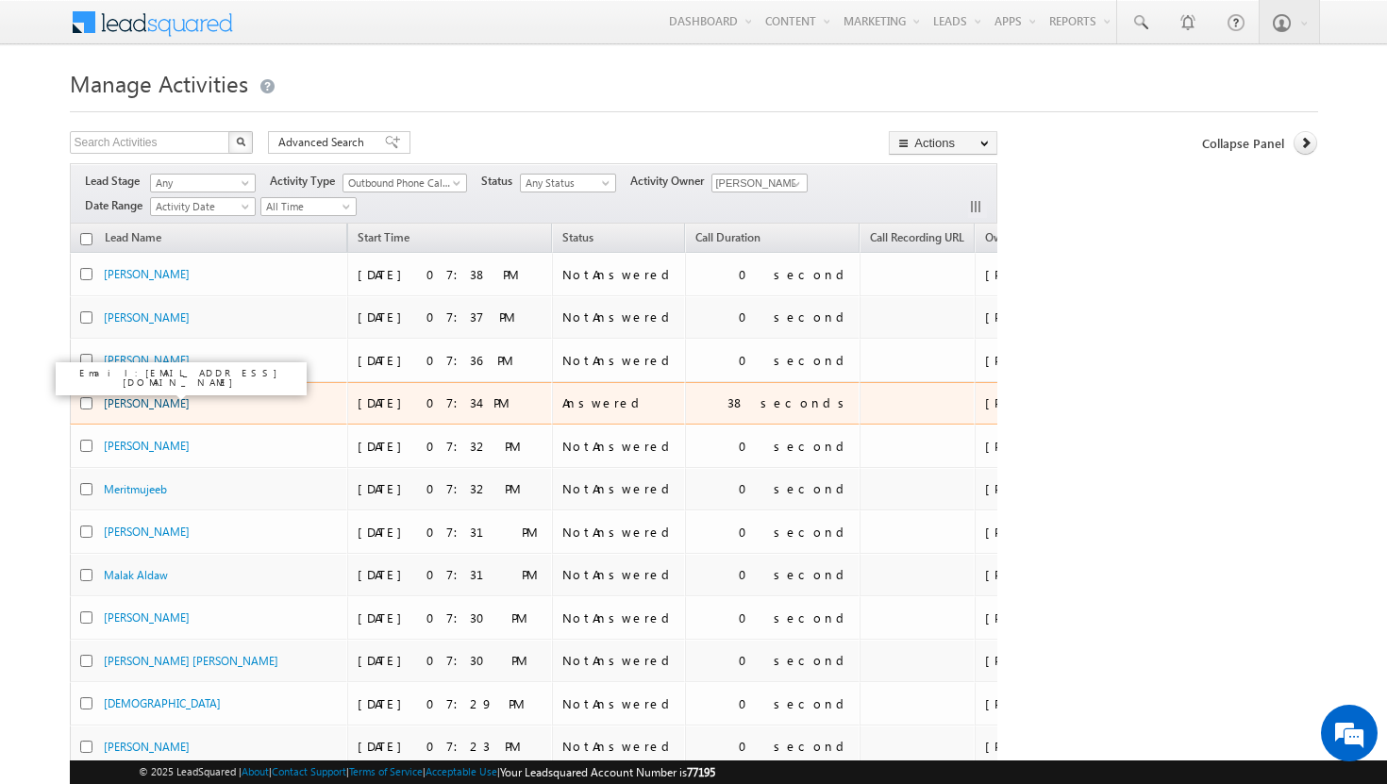
click at [154, 404] on link "[PERSON_NAME]" at bounding box center [147, 403] width 86 height 14
